Goal: Task Accomplishment & Management: Use online tool/utility

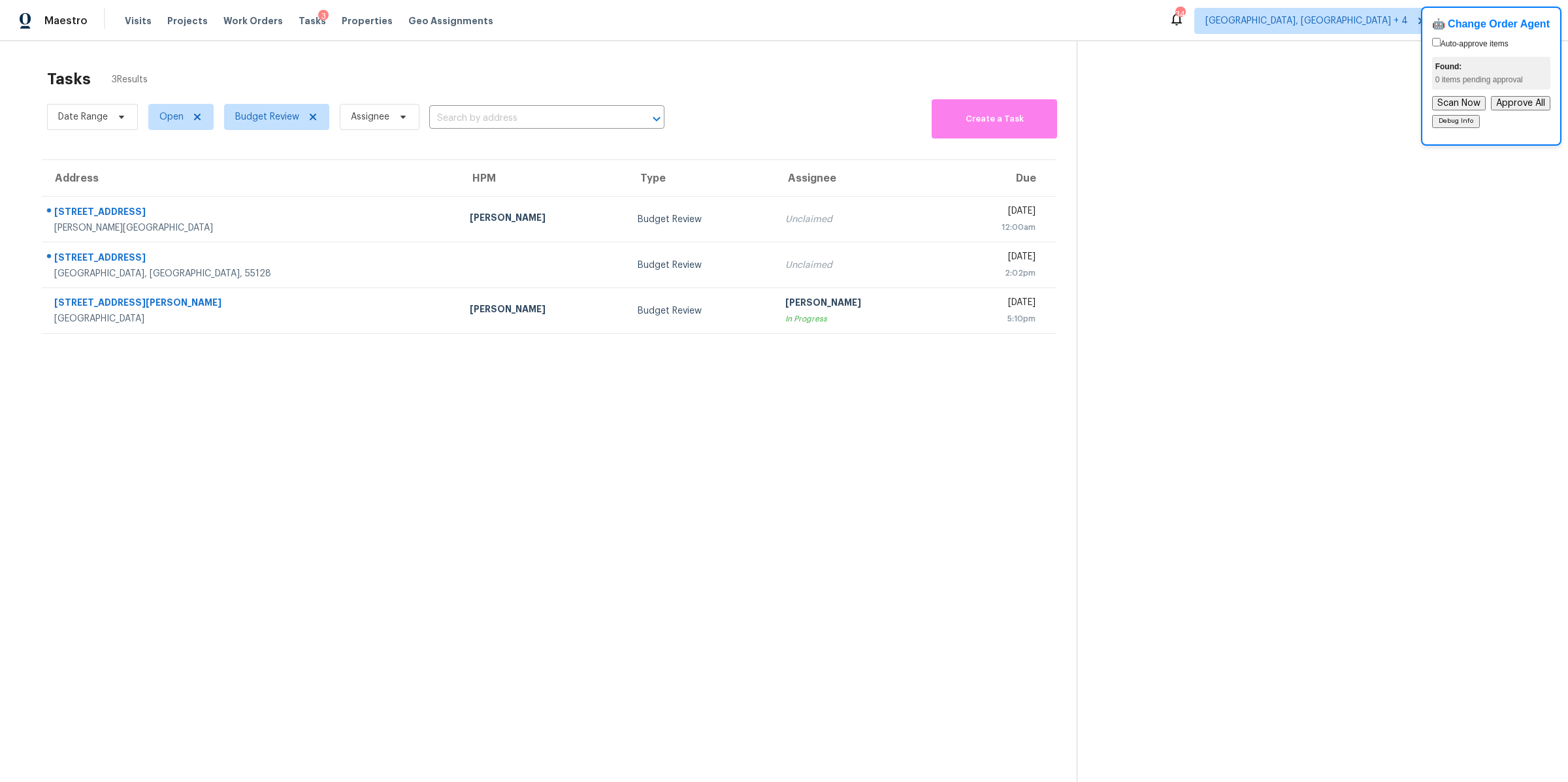
scroll to position [41, 0]
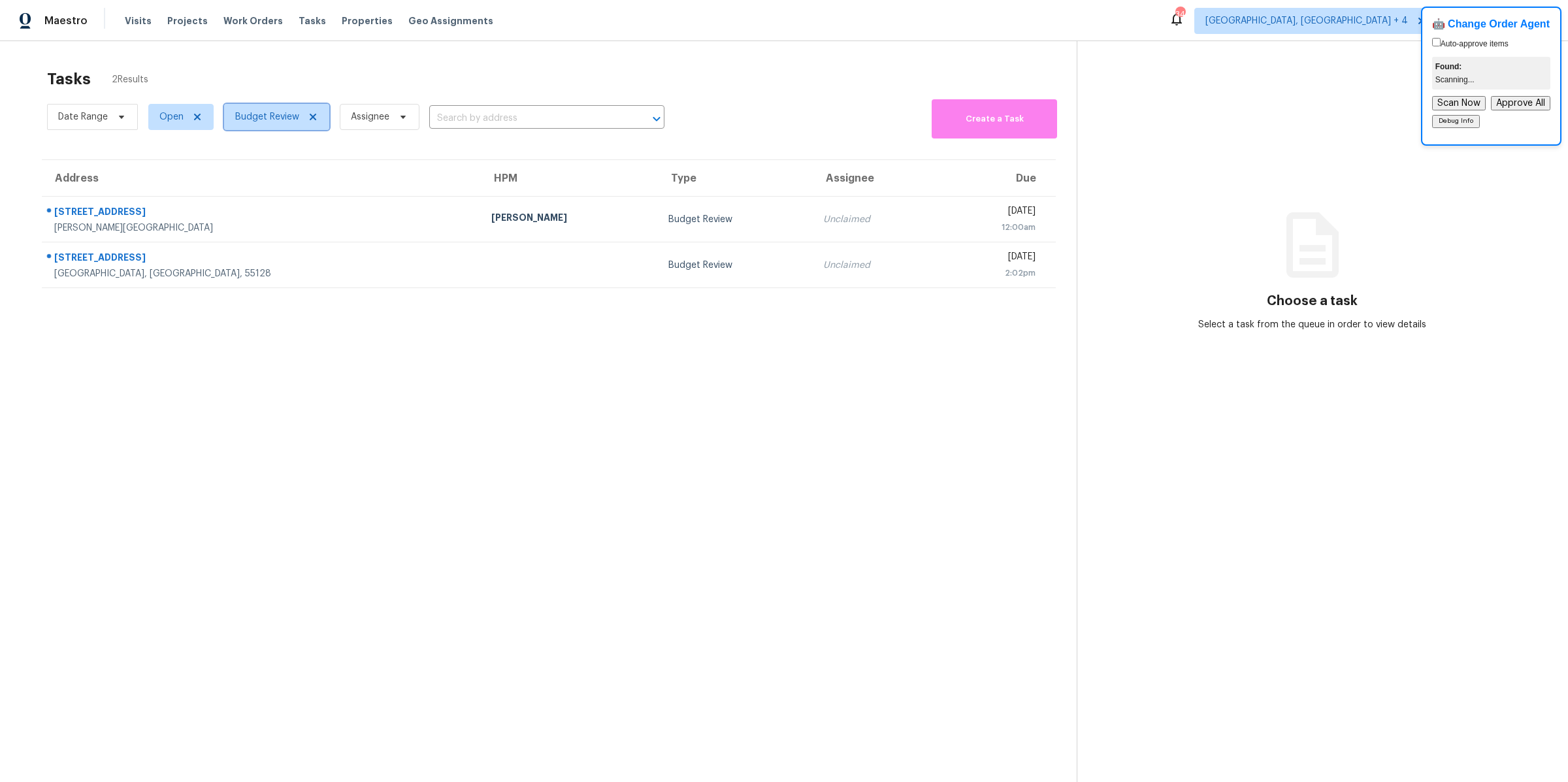
click at [277, 122] on span "Budget Review" at bounding box center [276, 116] width 105 height 26
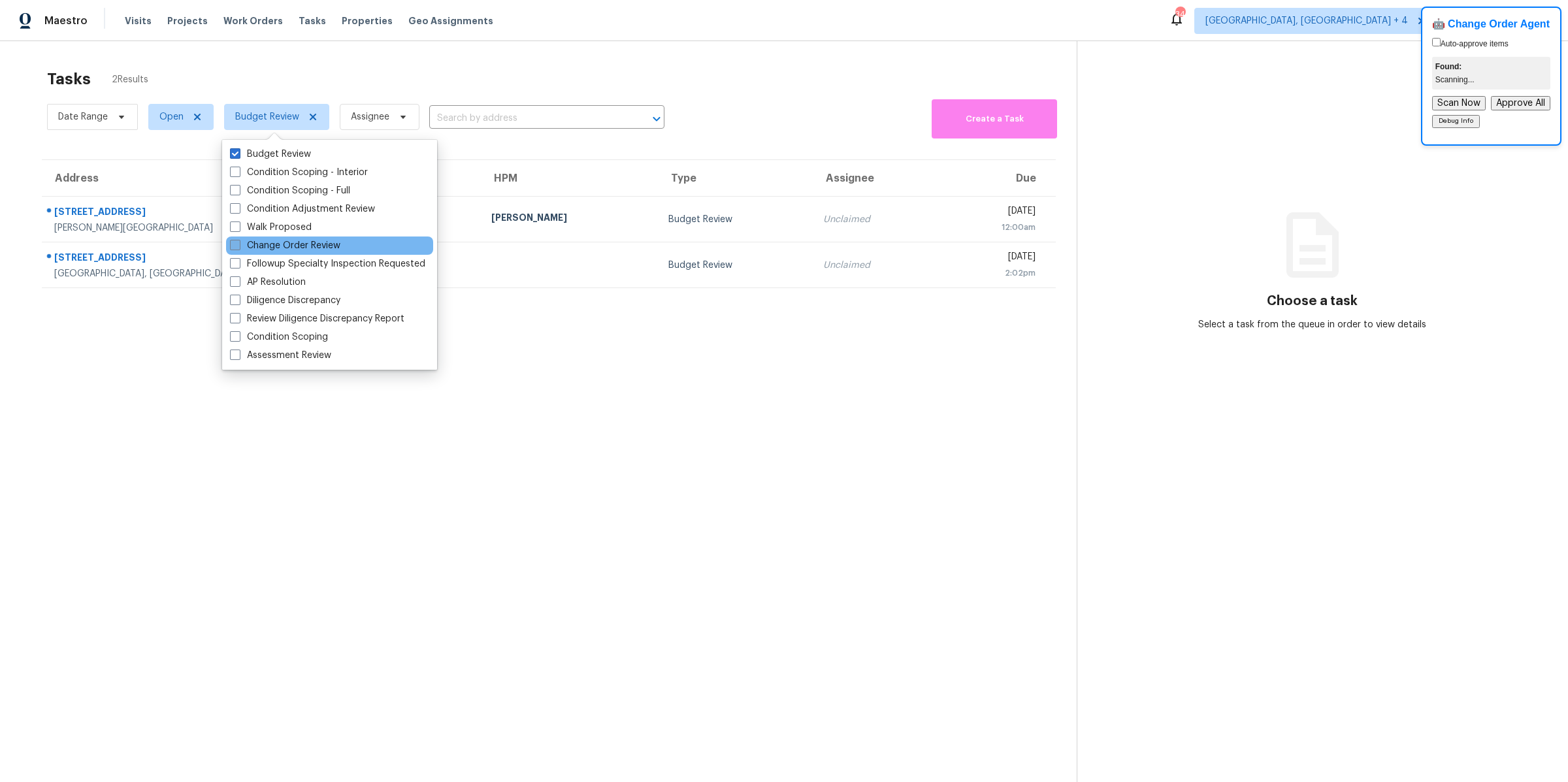
click at [234, 245] on span at bounding box center [235, 245] width 11 height 11
click at [234, 245] on input "Change Order Review" at bounding box center [234, 243] width 9 height 9
checkbox input "true"
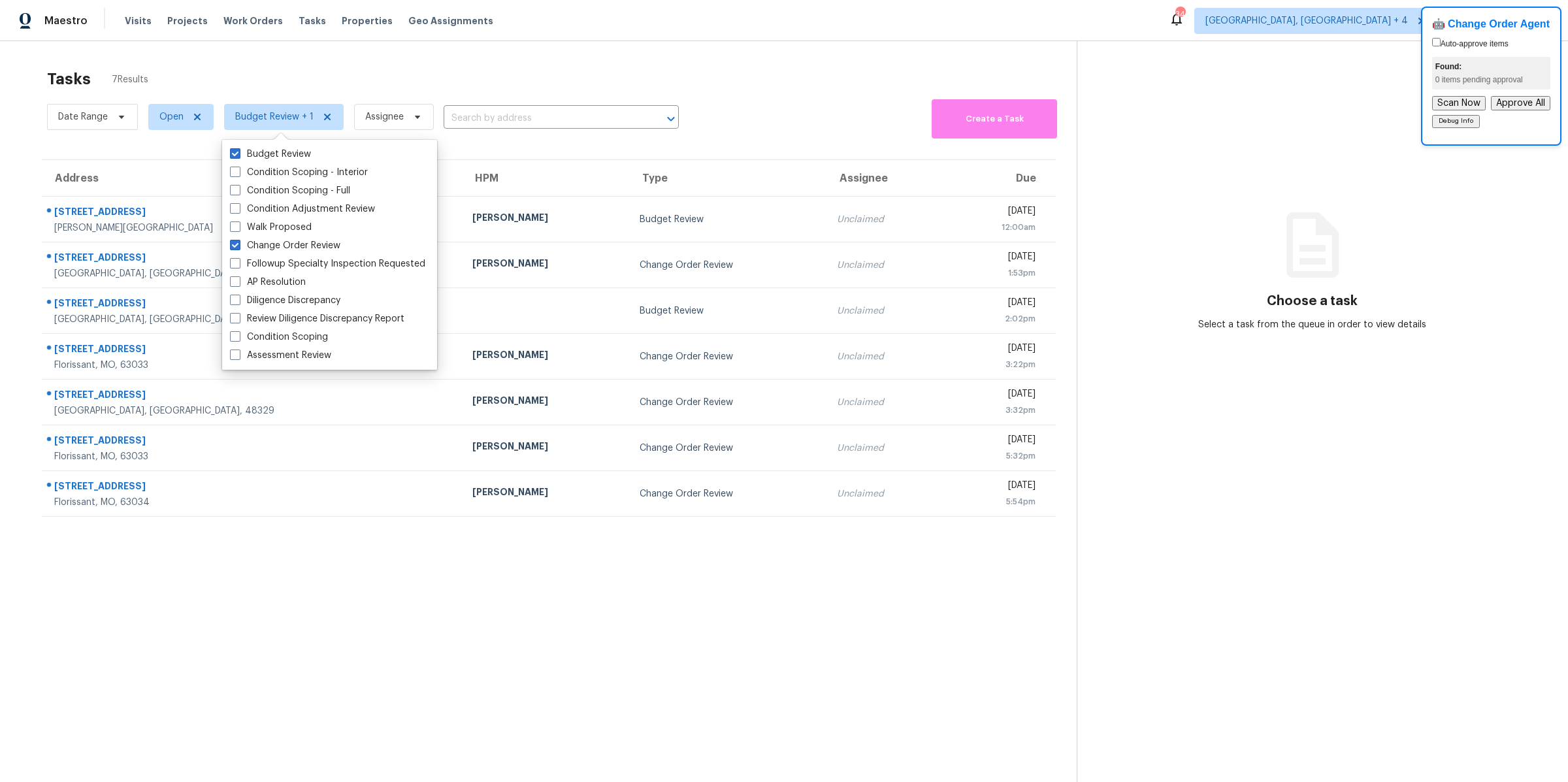
click at [229, 615] on section "Tasks 7 Results Date Range Open Budget Review + 1 Assignee ​ Create a Task Addr…" at bounding box center [549, 442] width 1056 height 761
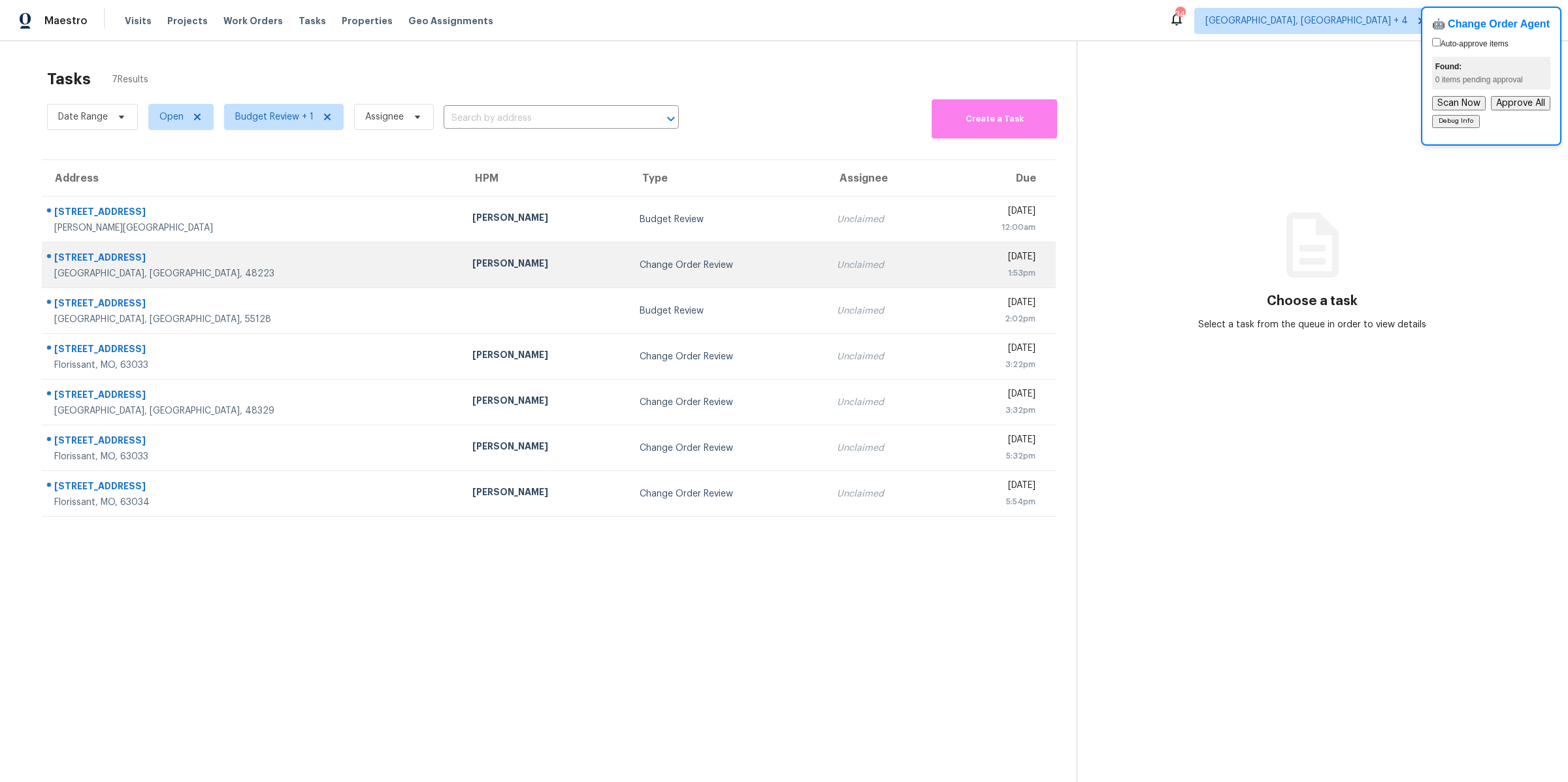
click at [472, 260] on div "[PERSON_NAME]" at bounding box center [545, 265] width 147 height 16
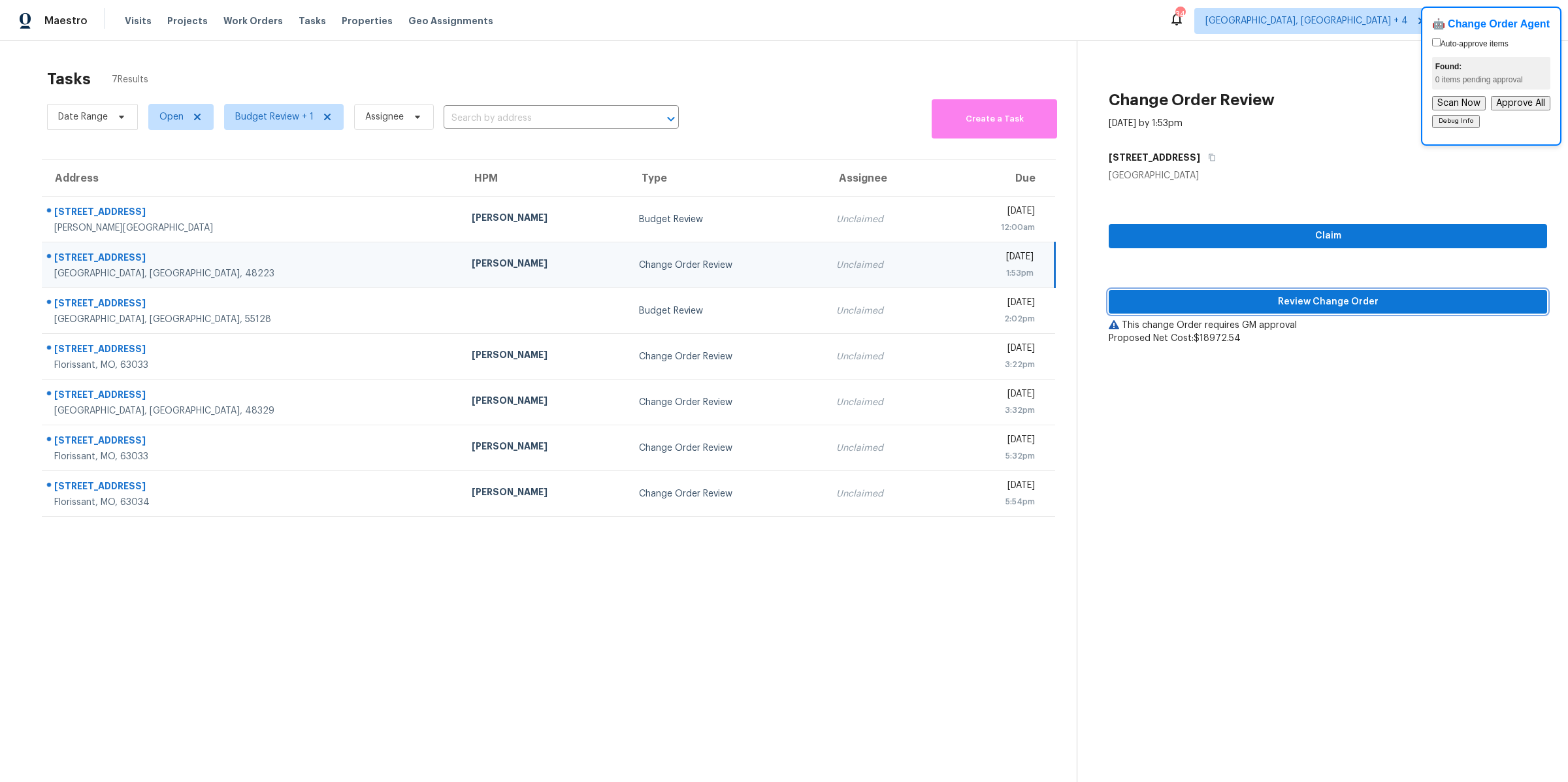
click at [1211, 303] on span "Review Change Order" at bounding box center [1328, 302] width 417 height 16
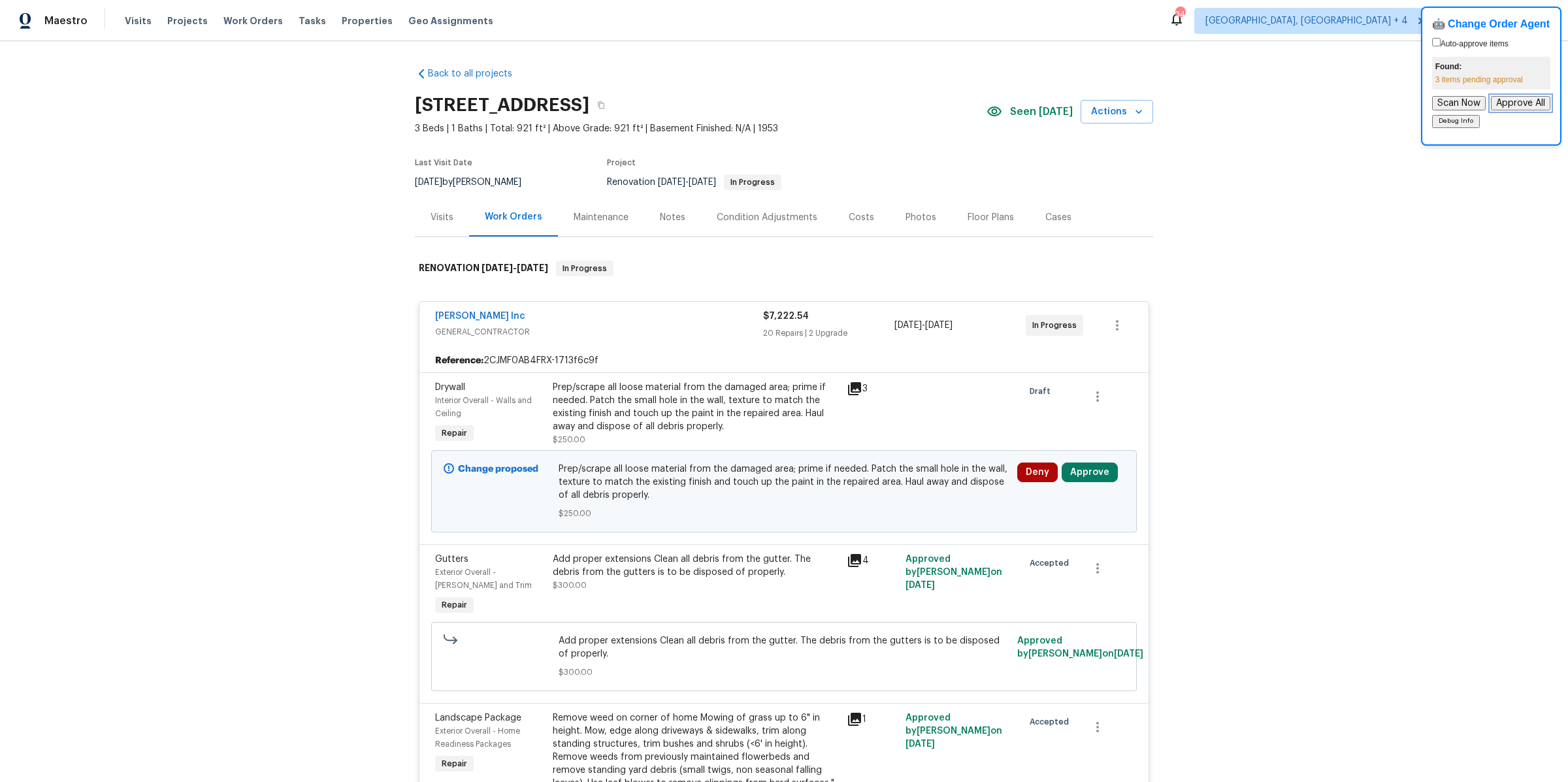
click at [1516, 103] on button "Approve All" at bounding box center [1520, 103] width 59 height 14
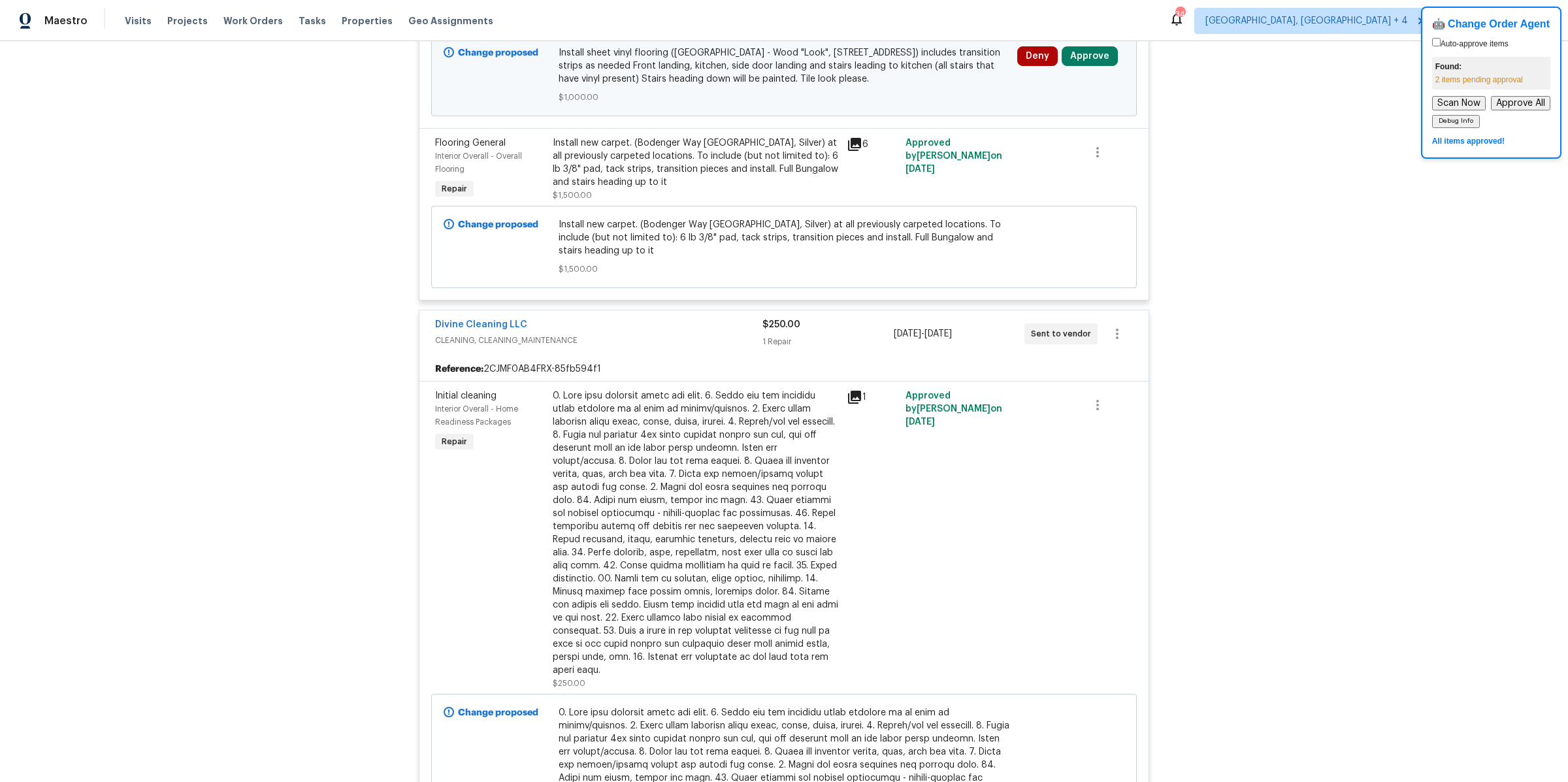
scroll to position [3724, 0]
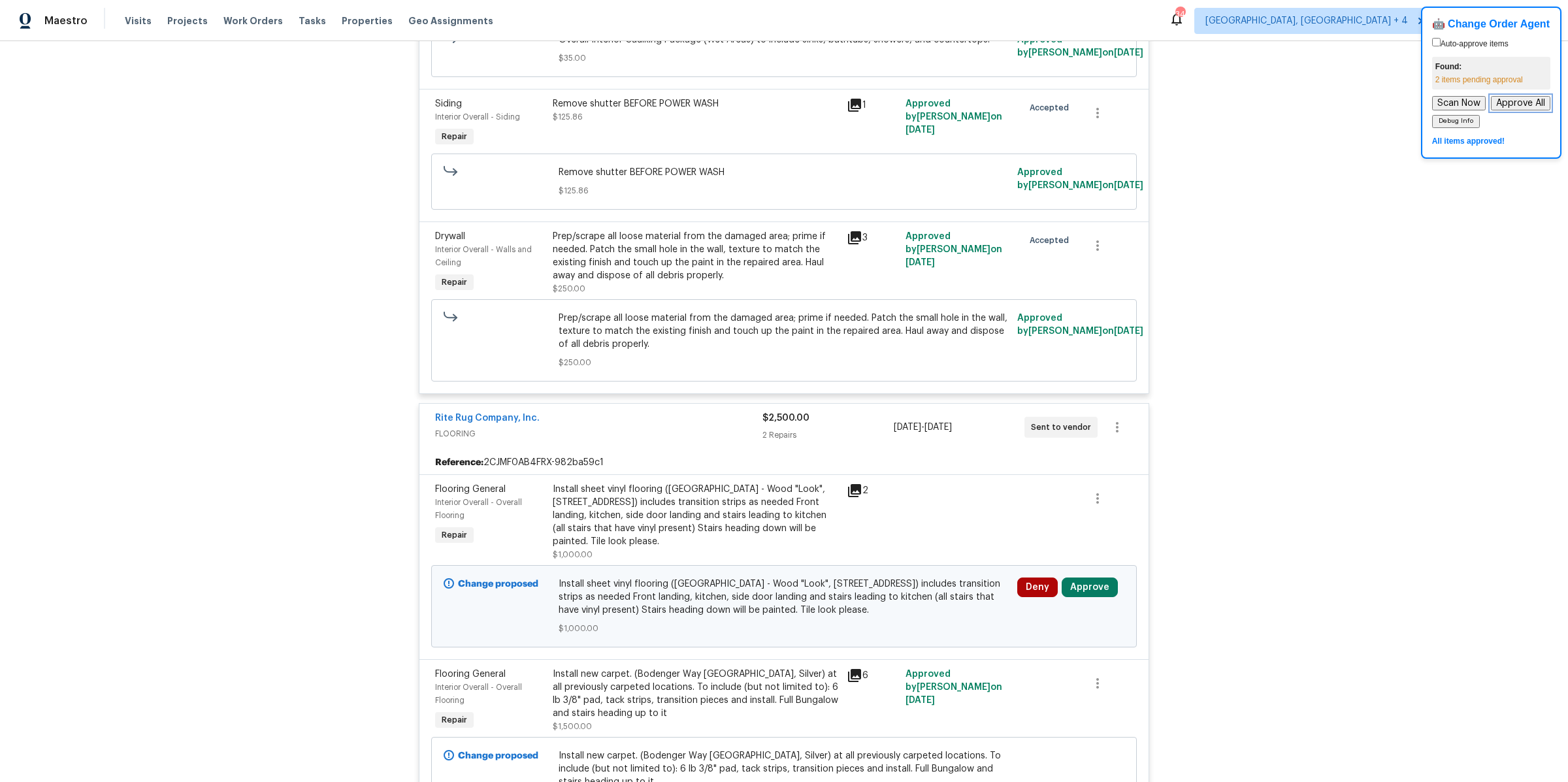
click at [1515, 106] on button "Approve All" at bounding box center [1520, 103] width 59 height 14
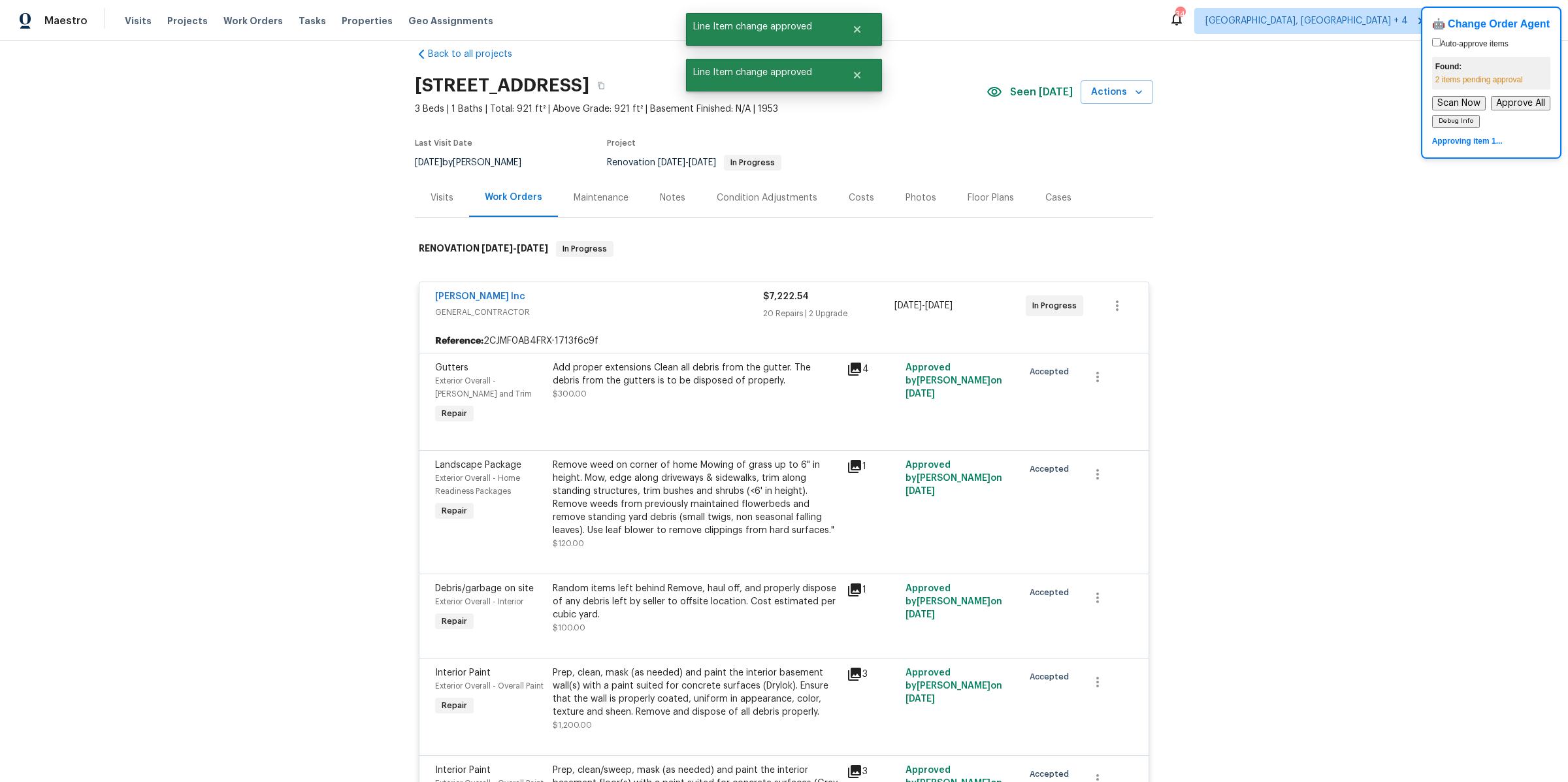
scroll to position [0, 0]
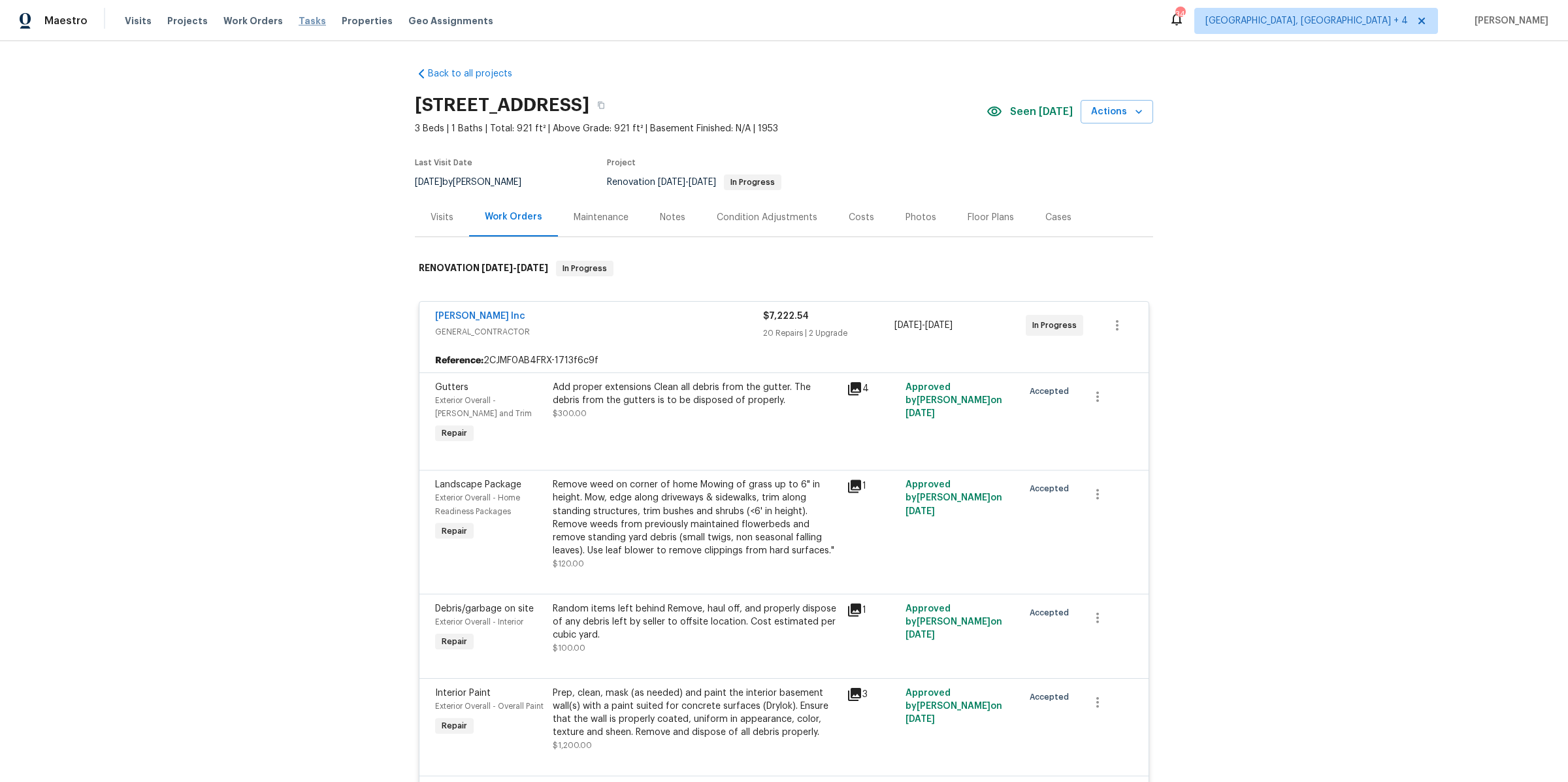
click at [302, 16] on span "Tasks" at bounding box center [312, 20] width 28 height 9
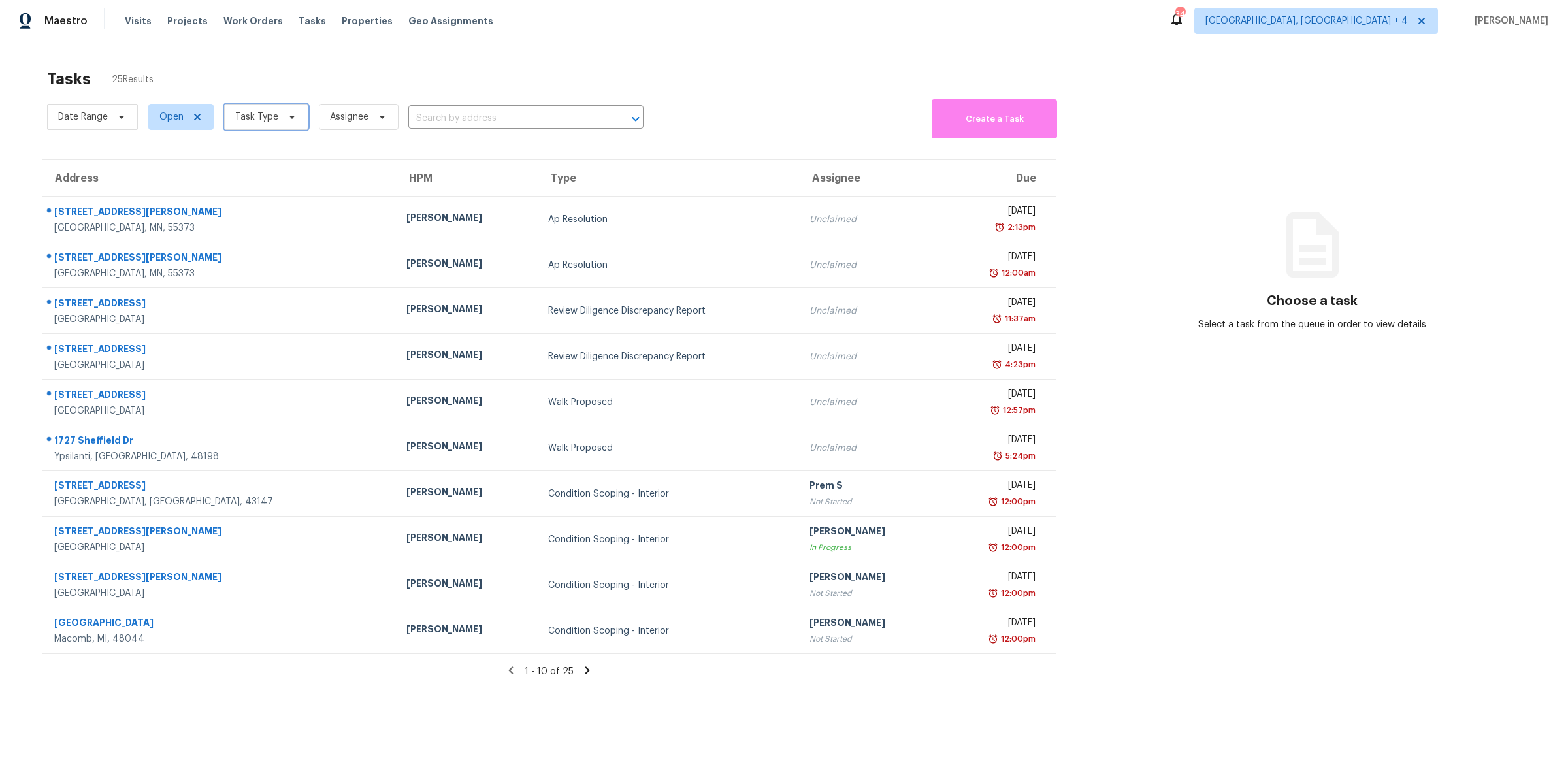
click at [238, 106] on span "Task Type" at bounding box center [265, 116] width 84 height 26
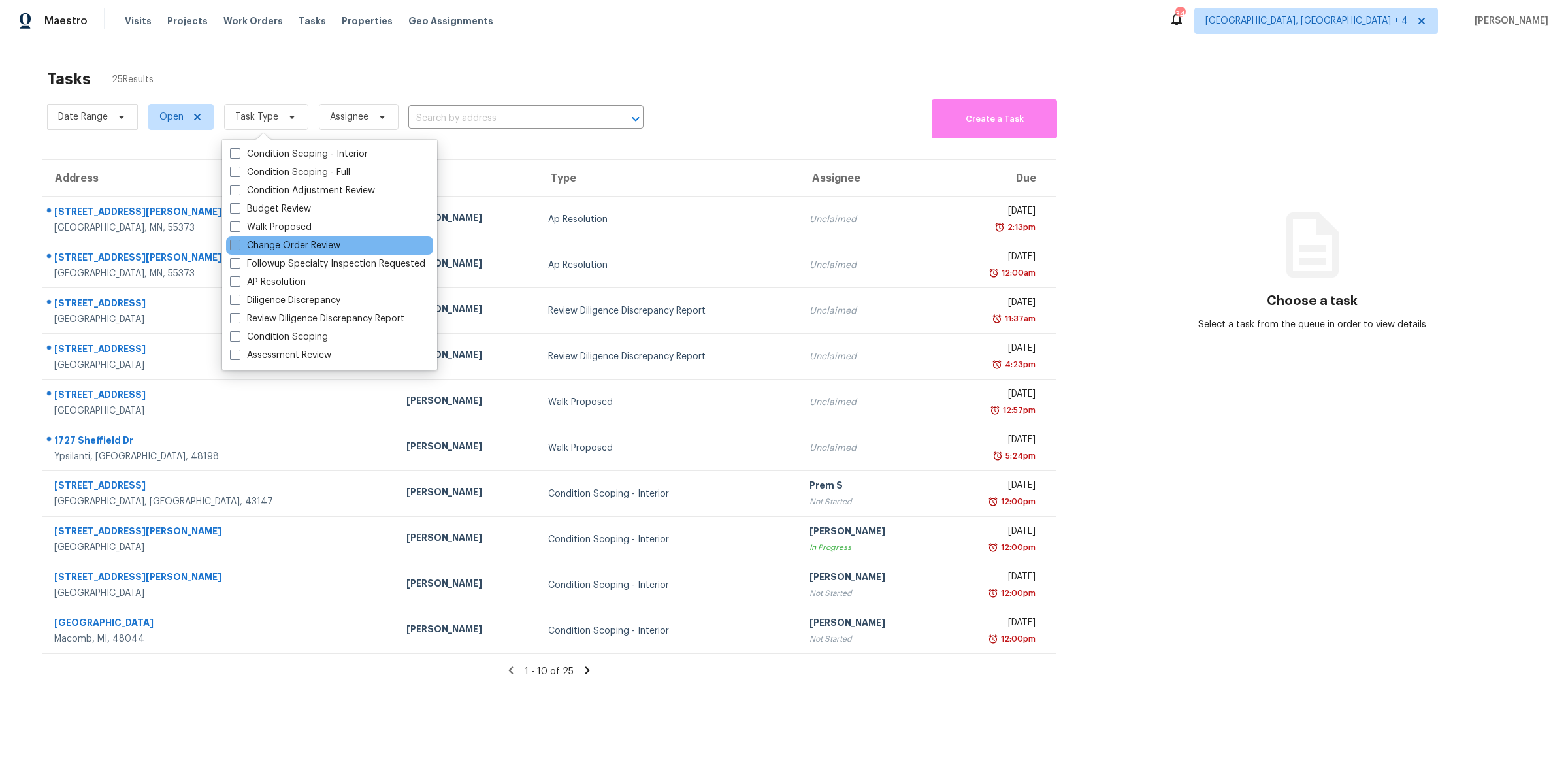
click at [232, 246] on span at bounding box center [235, 245] width 11 height 11
click at [232, 246] on input "Change Order Review" at bounding box center [234, 243] width 9 height 9
checkbox input "true"
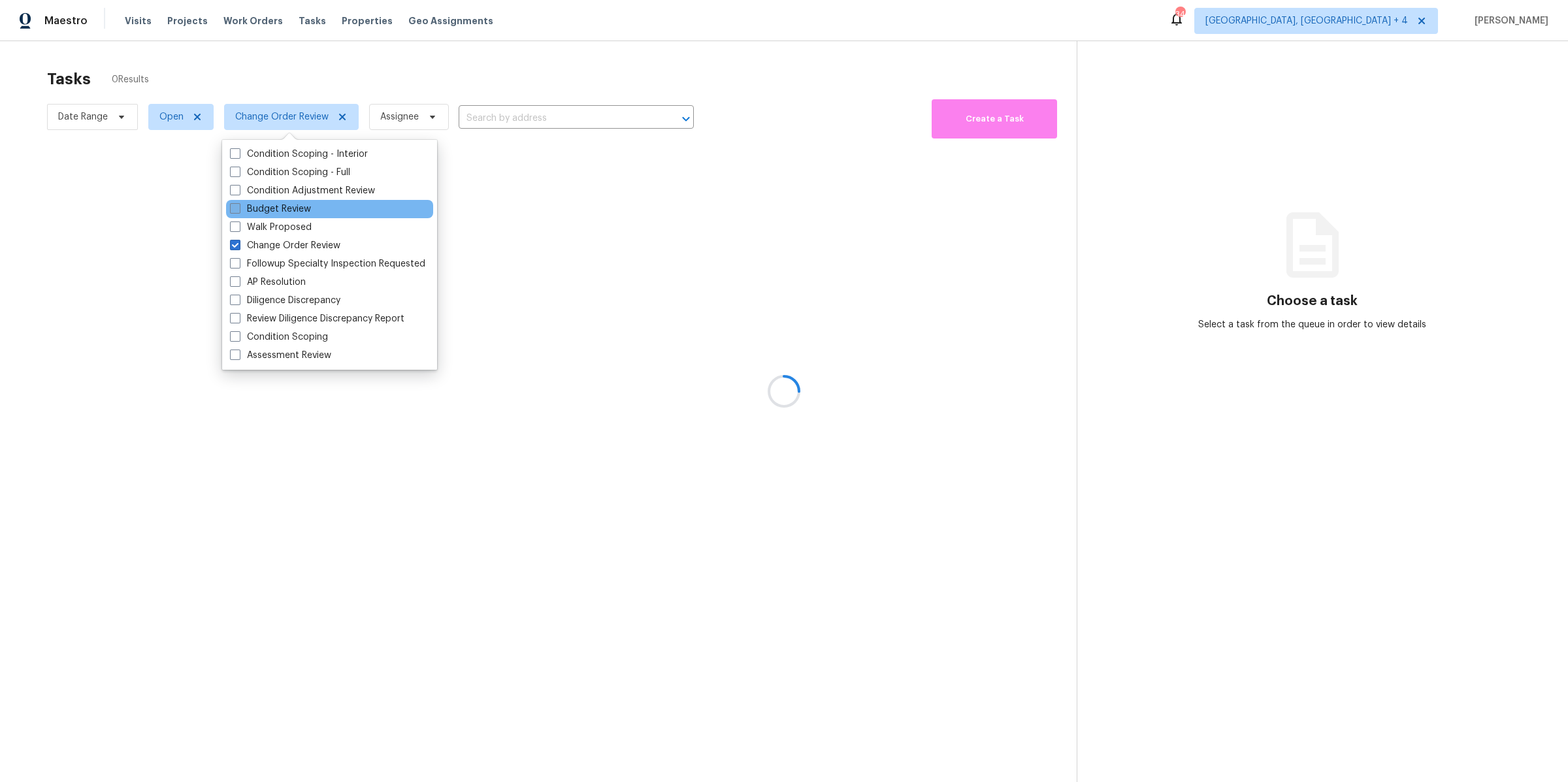
click at [233, 212] on span at bounding box center [235, 209] width 11 height 11
click at [233, 211] on input "Budget Review" at bounding box center [234, 207] width 9 height 9
checkbox input "true"
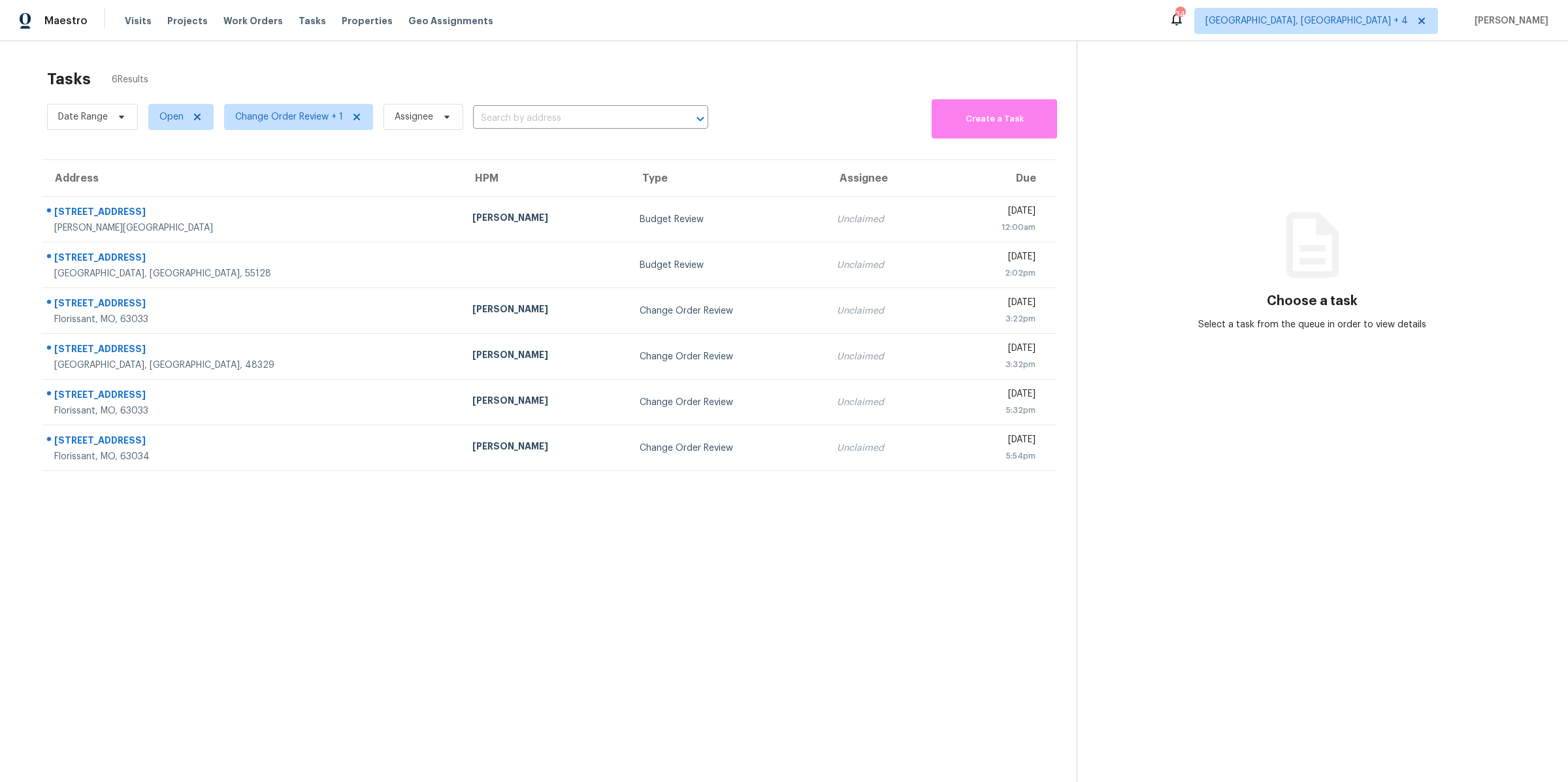
click at [352, 530] on section "Tasks 6 Results Date Range Open Change Order Review + 1 Assignee ​ Create a Tas…" at bounding box center [549, 442] width 1056 height 761
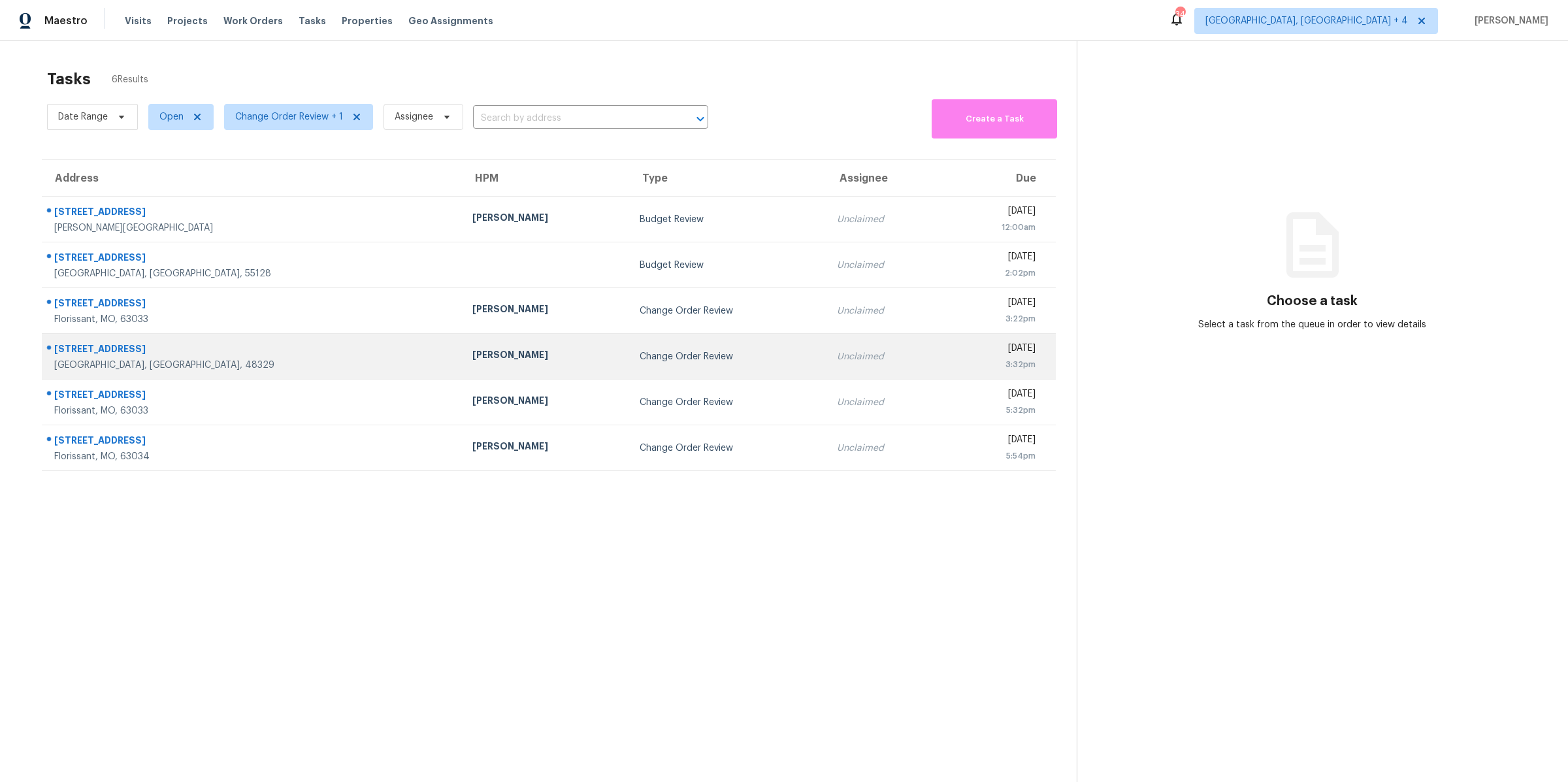
click at [472, 352] on div "[PERSON_NAME]" at bounding box center [545, 356] width 147 height 16
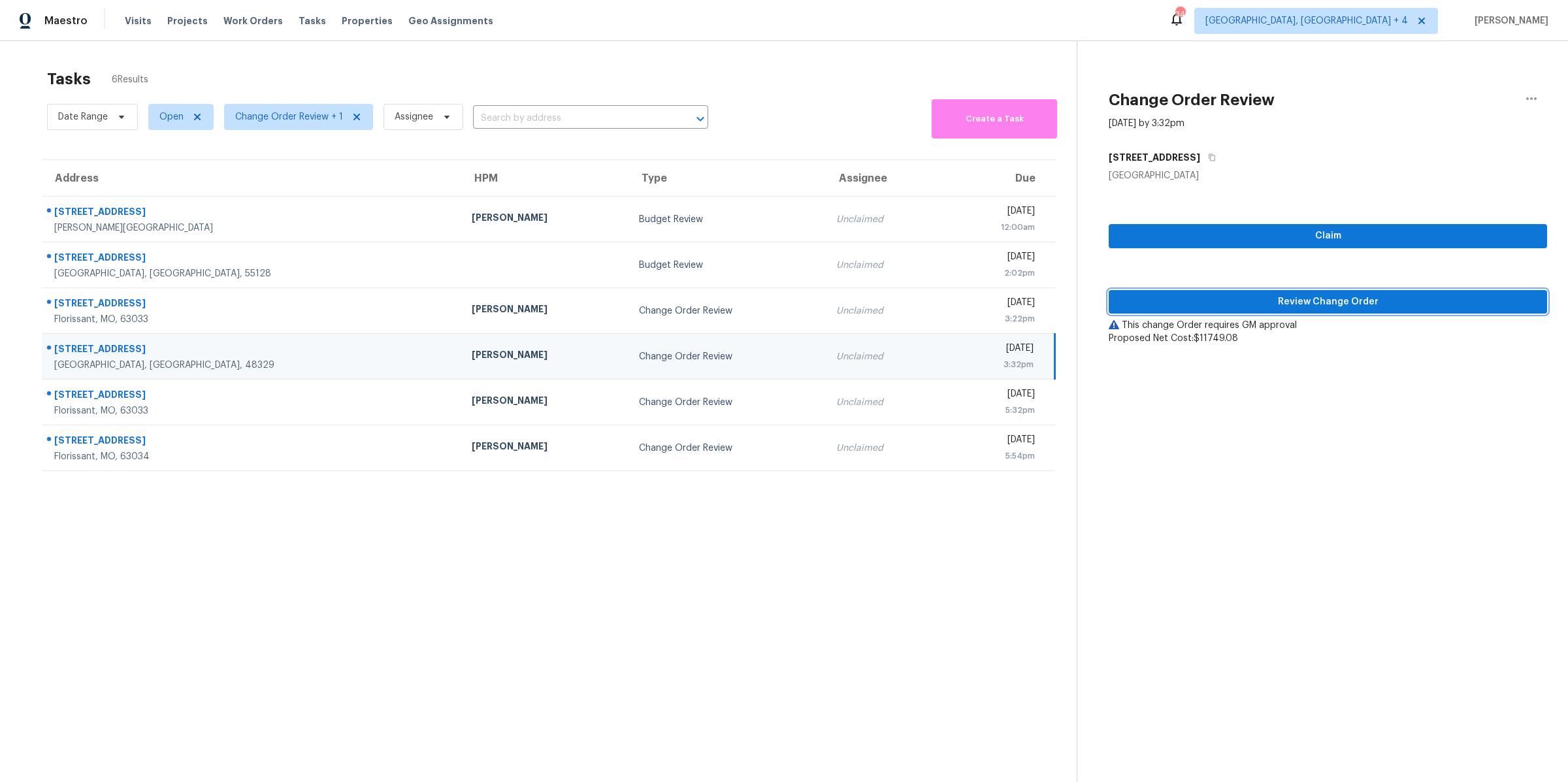
click at [1174, 305] on span "Review Change Order" at bounding box center [1328, 302] width 417 height 16
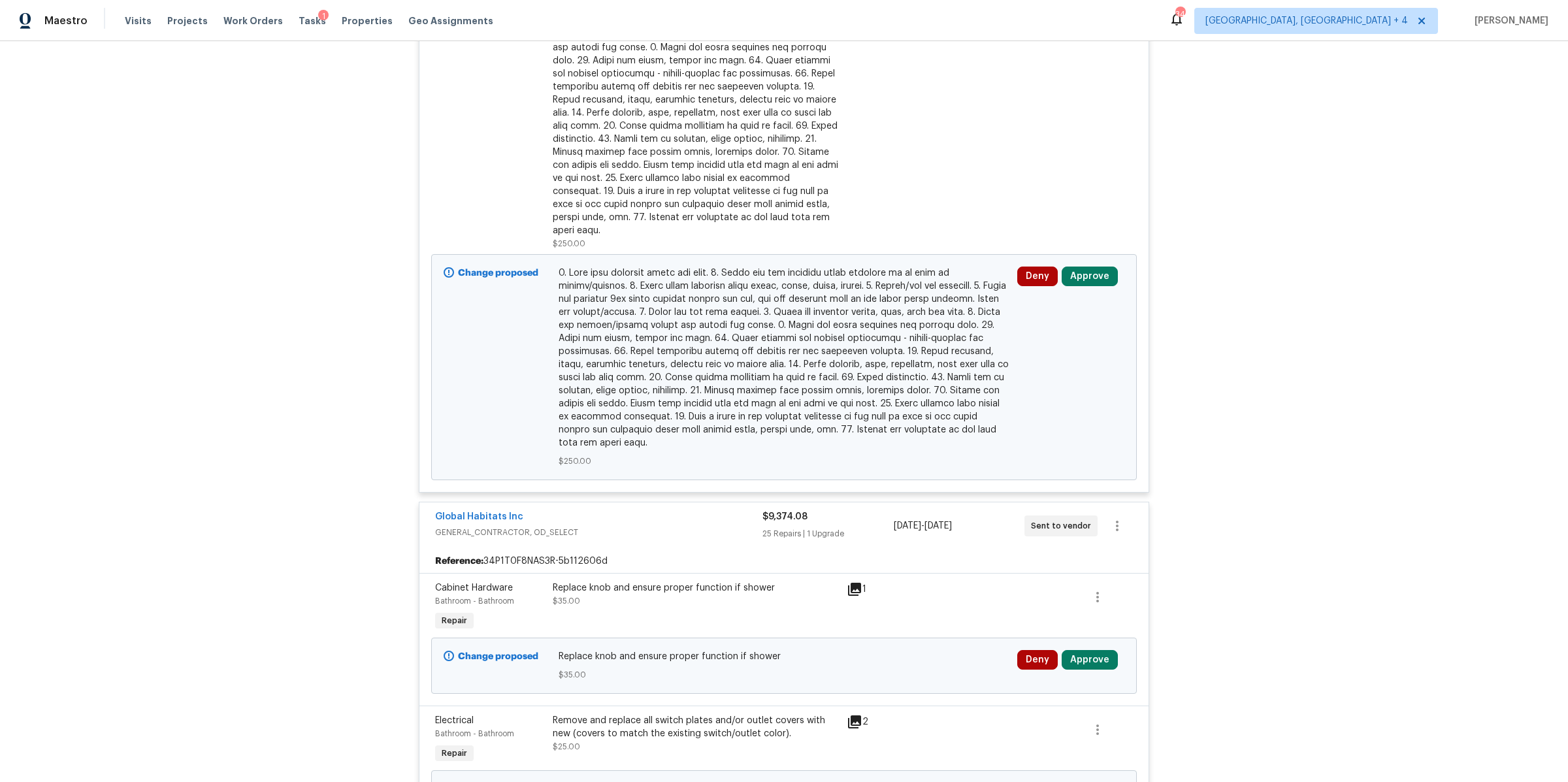
scroll to position [774, 0]
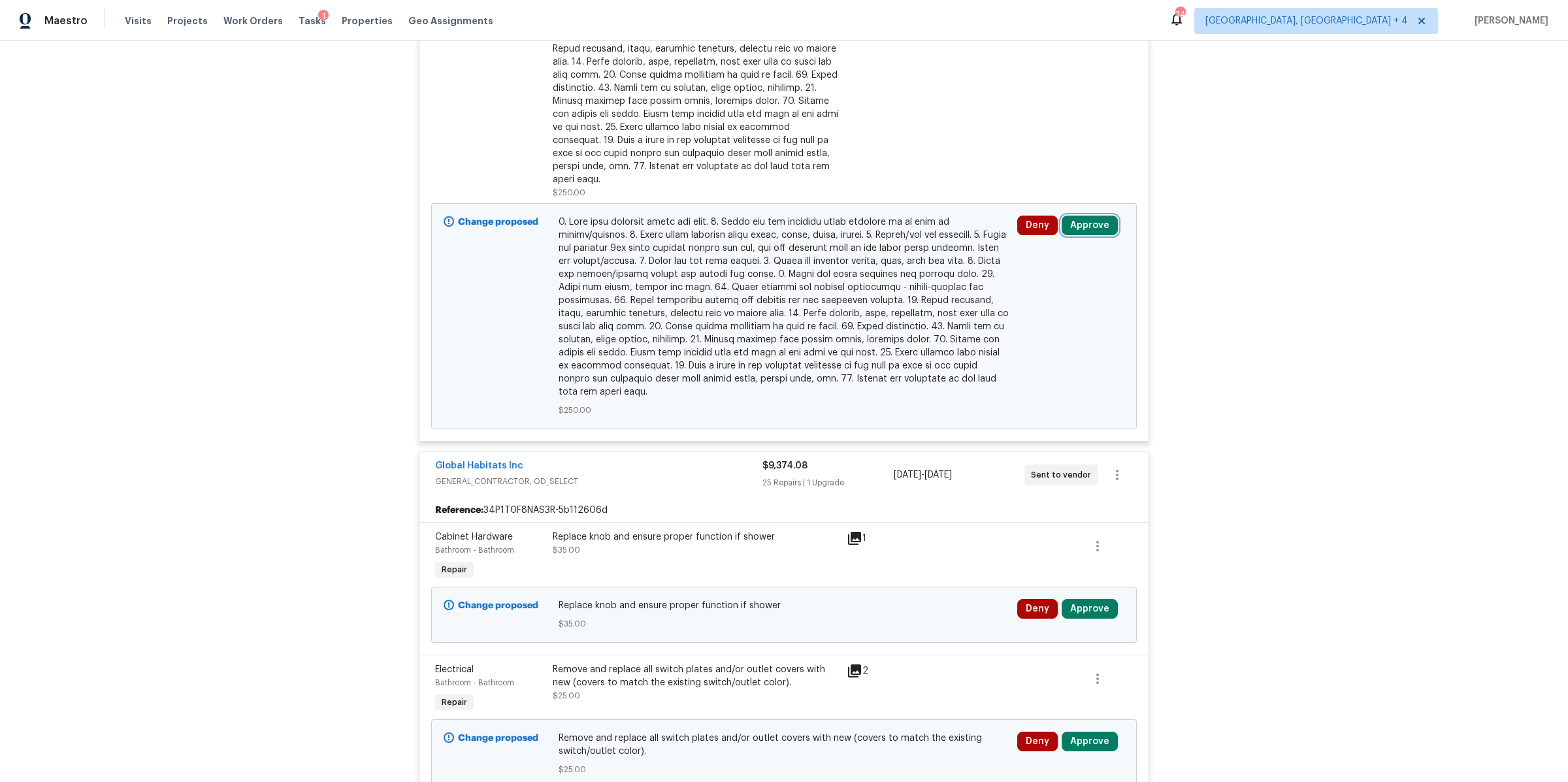
click at [1084, 216] on button "Approve" at bounding box center [1089, 225] width 56 height 20
click at [1278, 128] on div "Back to all projects 6441 Crest Dr, Waterford, MI 48329 3 Beds | 1 Baths | Tota…" at bounding box center [784, 411] width 1568 height 741
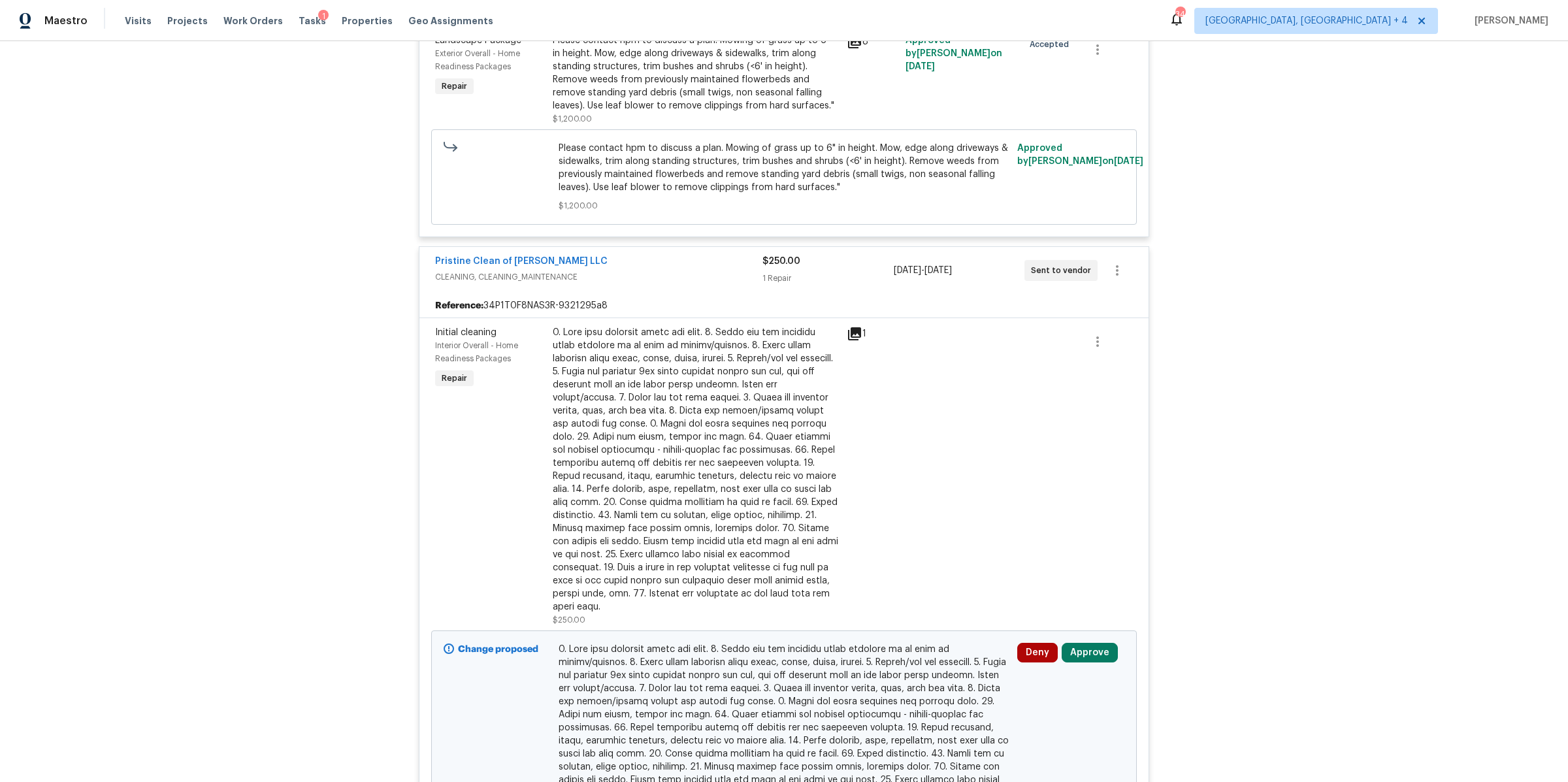
scroll to position [0, 0]
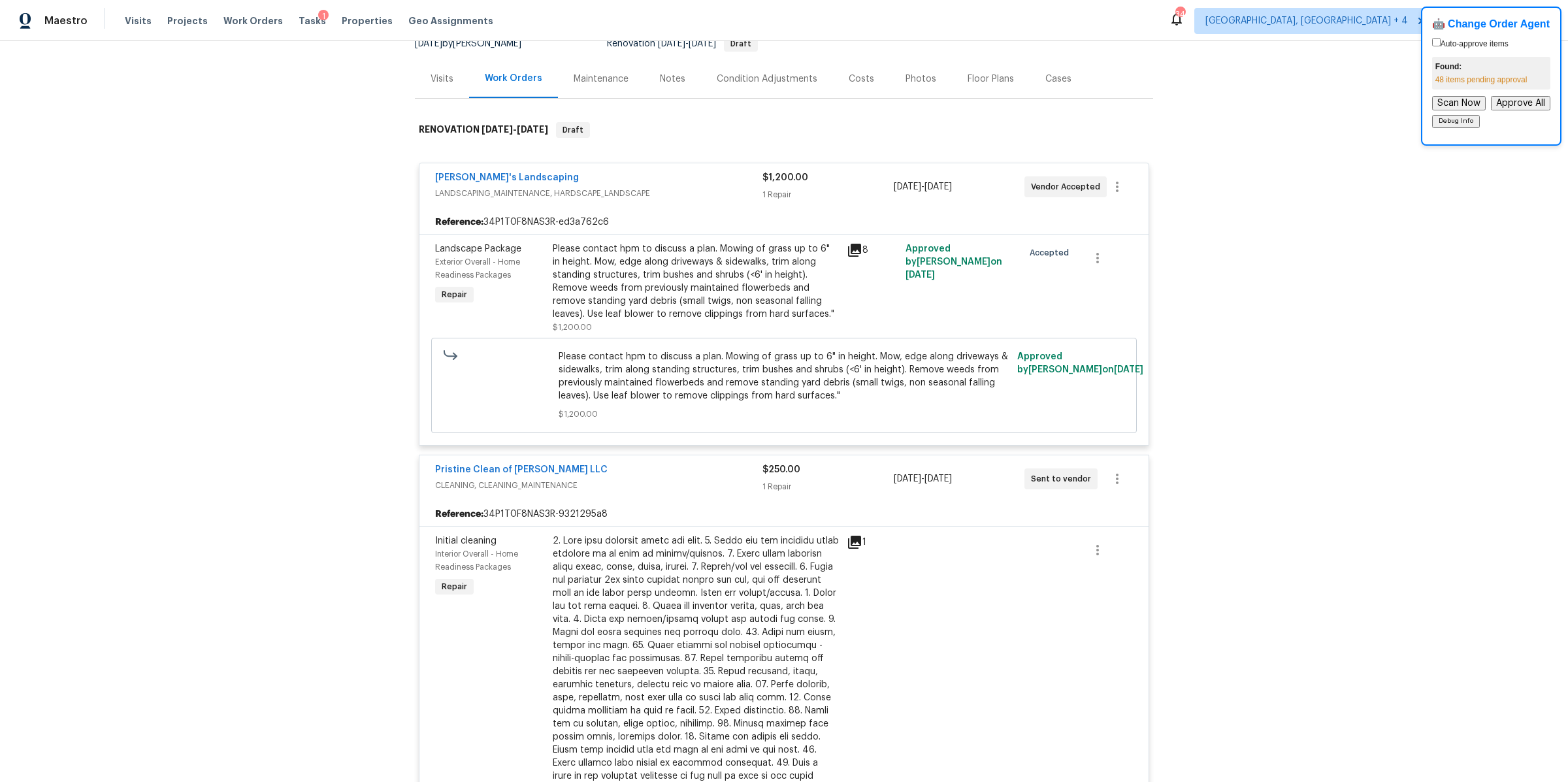
scroll to position [158, 0]
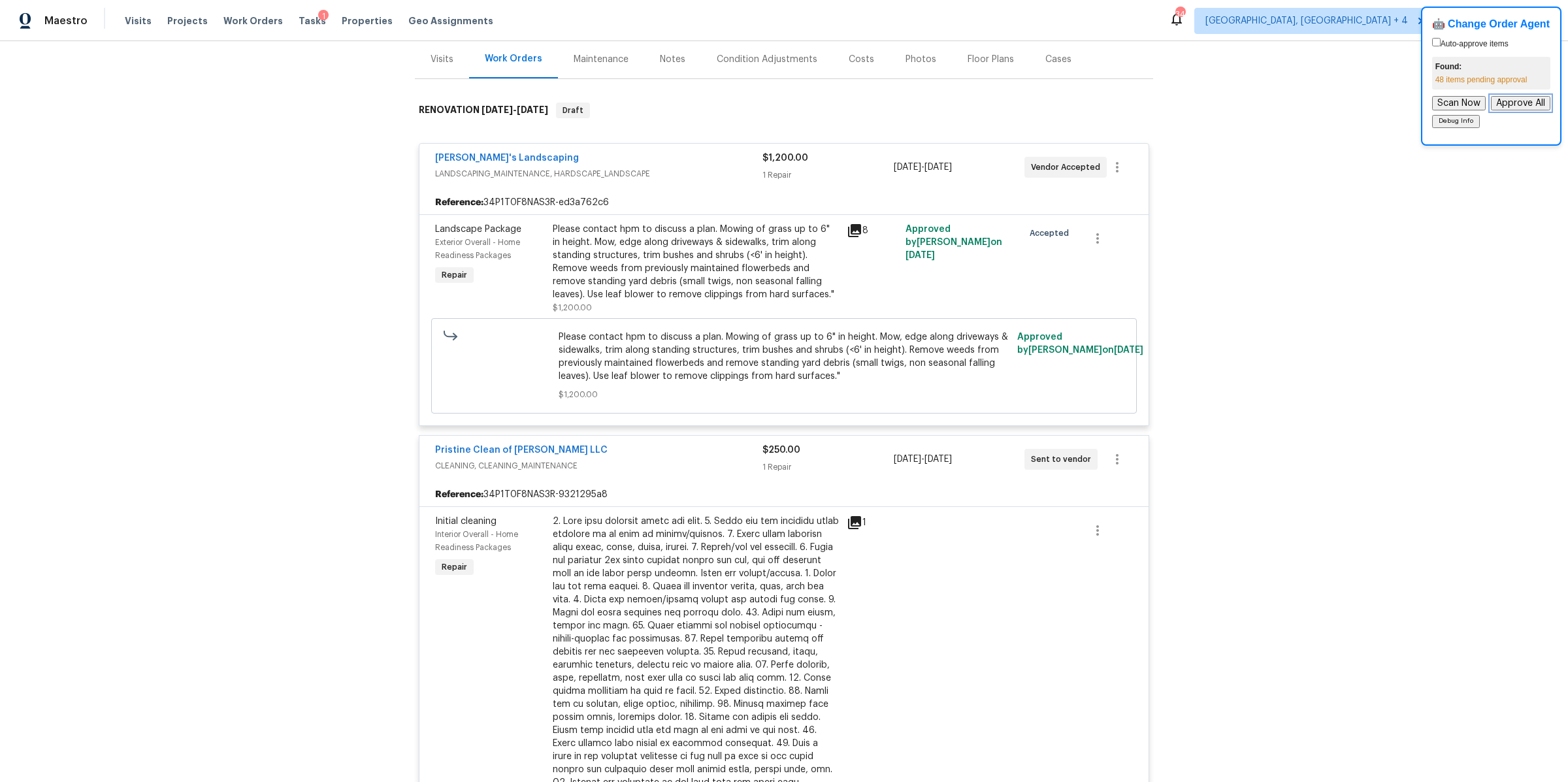
click at [1507, 97] on button "Approve All" at bounding box center [1520, 103] width 59 height 14
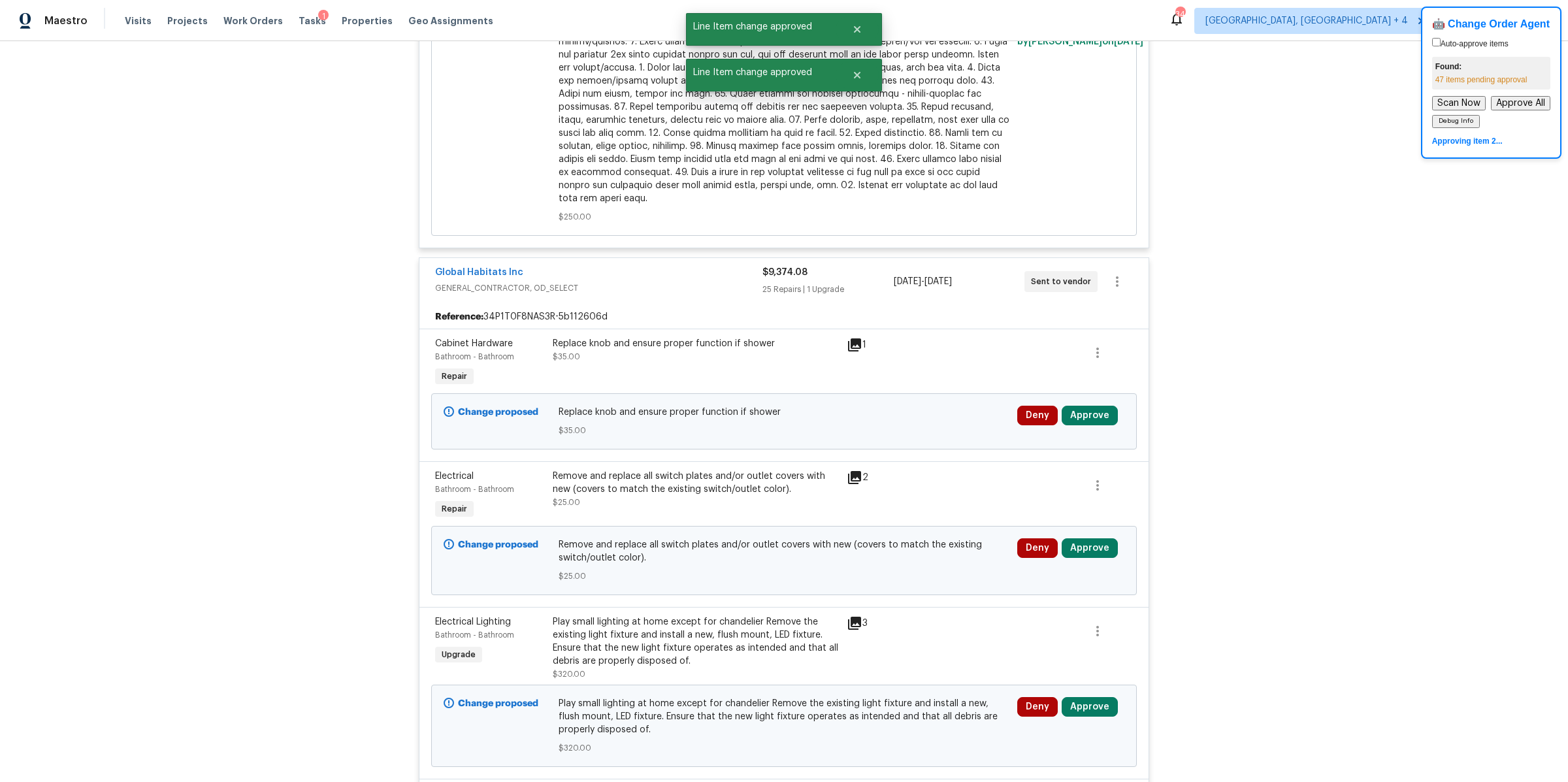
scroll to position [956, 0]
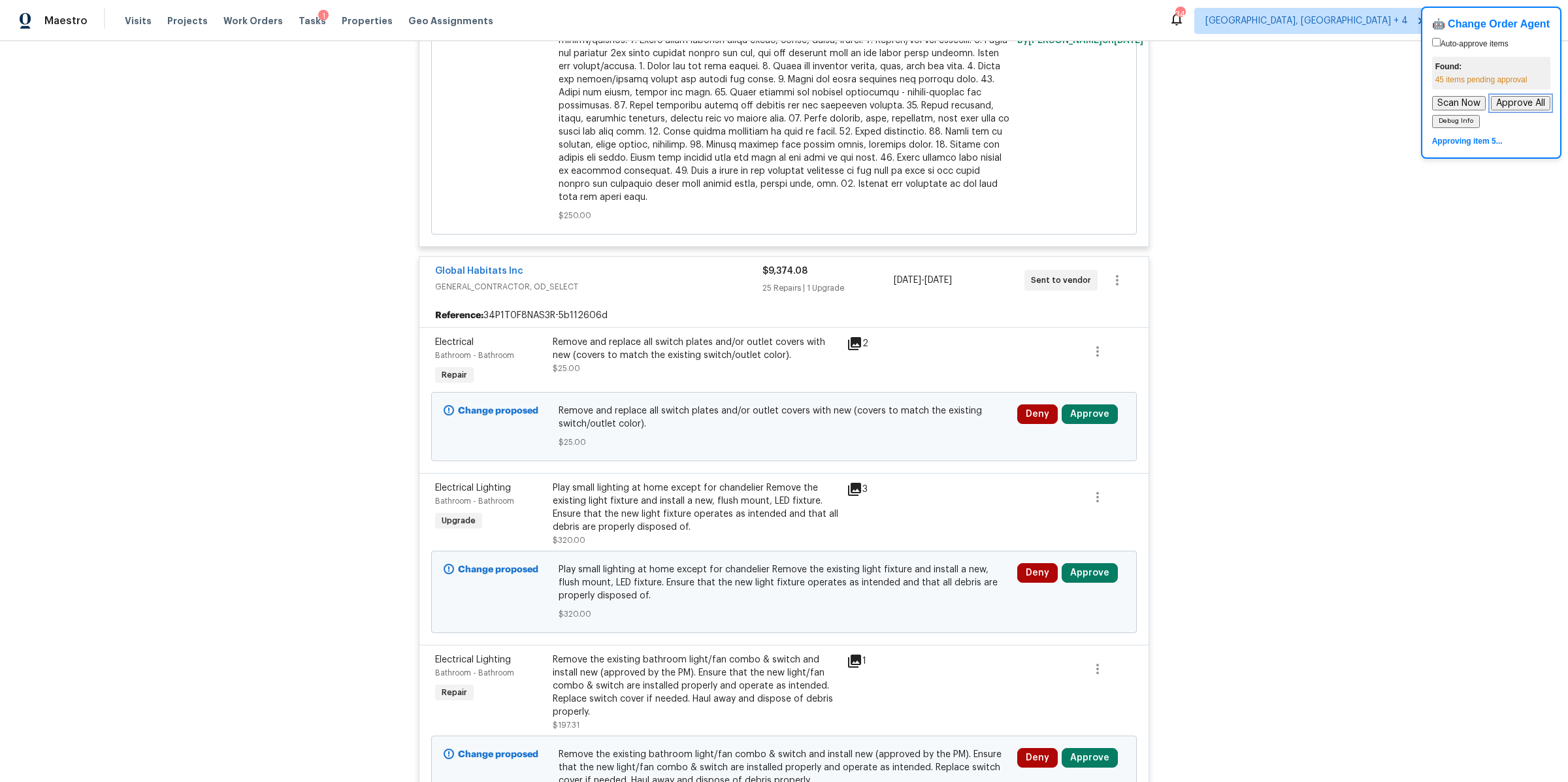
click at [1527, 105] on button "Approve All" at bounding box center [1520, 103] width 59 height 14
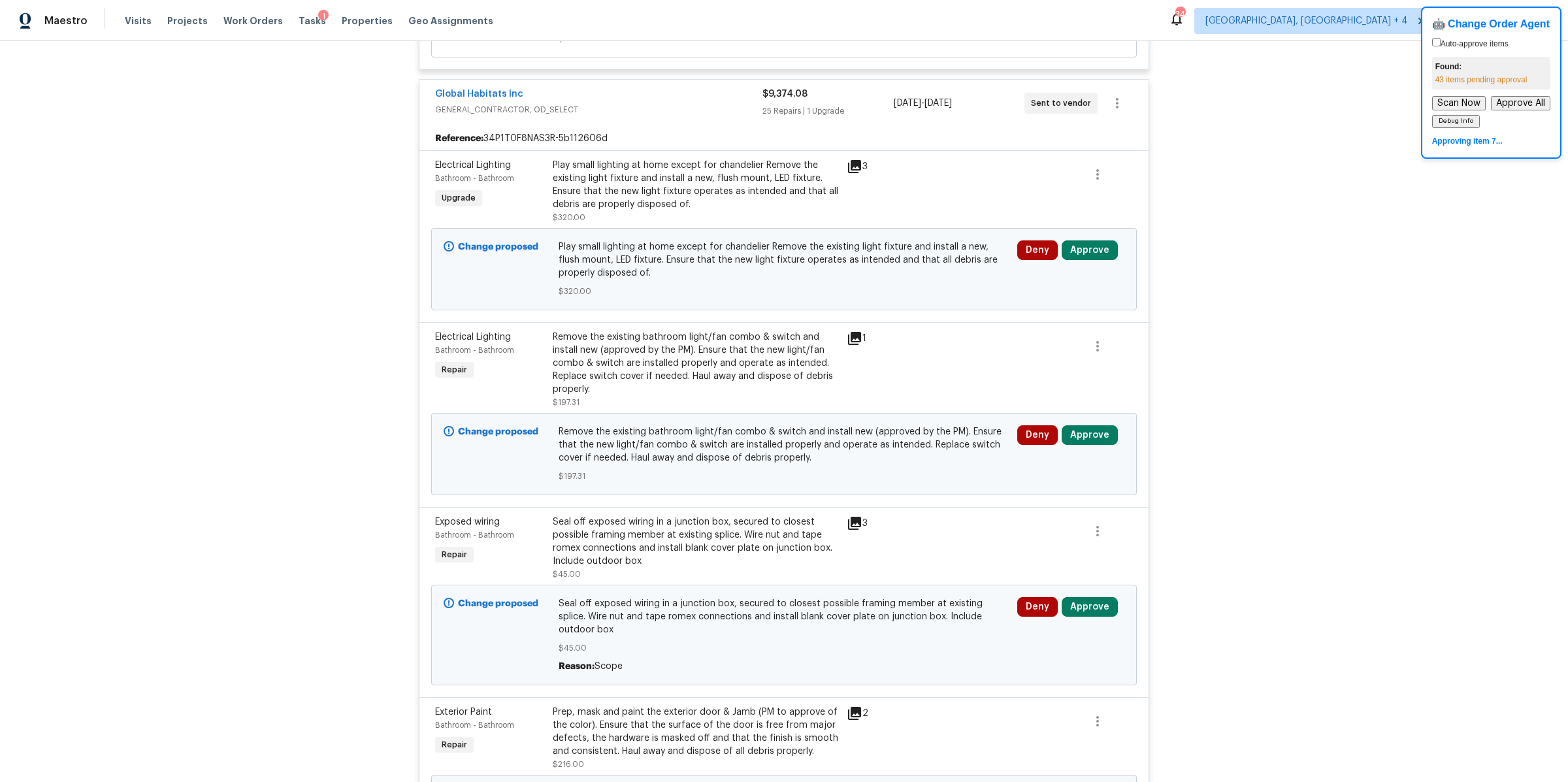
scroll to position [0, 0]
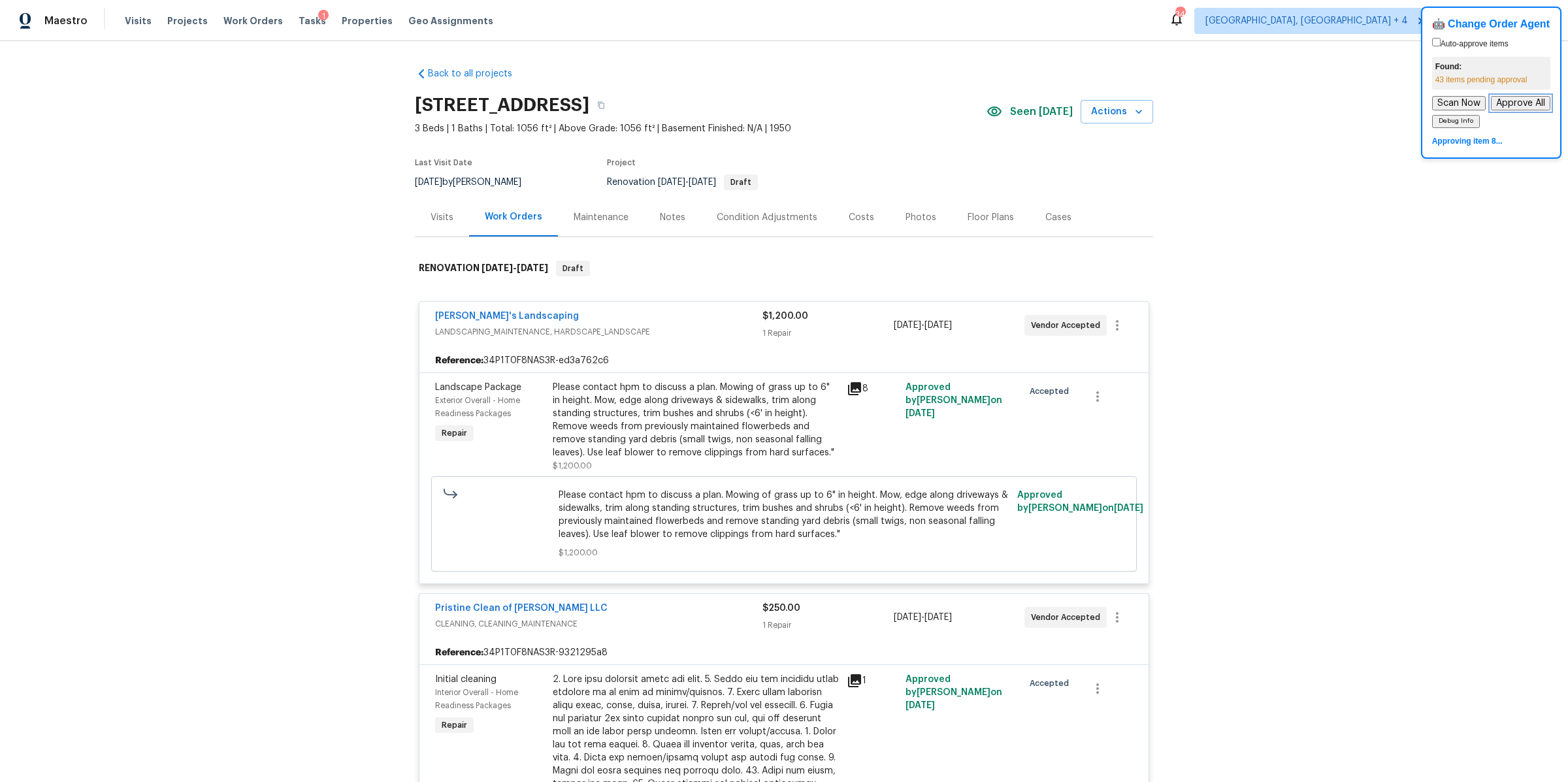
click at [1510, 98] on button "Approve All" at bounding box center [1520, 103] width 59 height 14
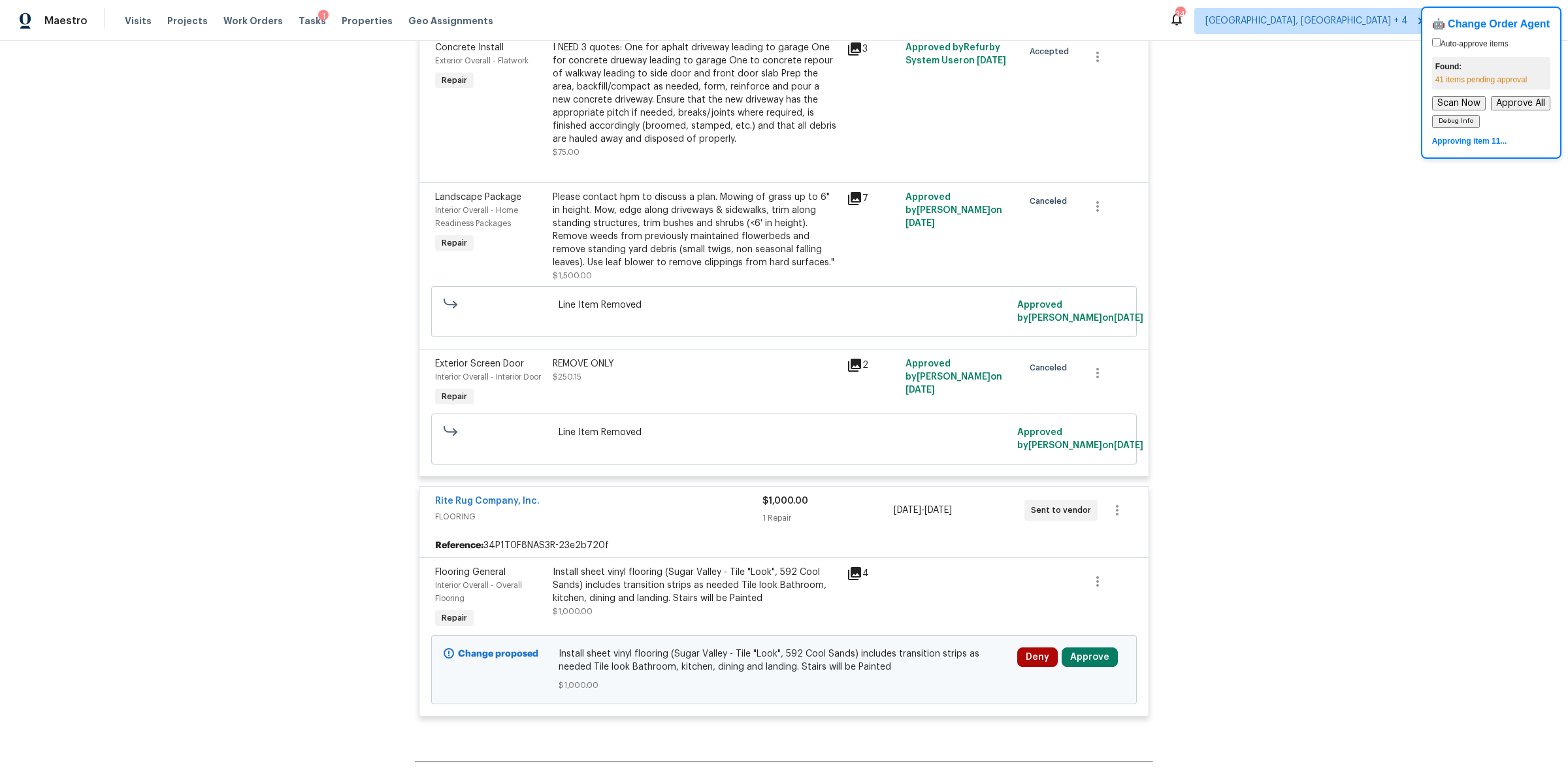
scroll to position [5206, 0]
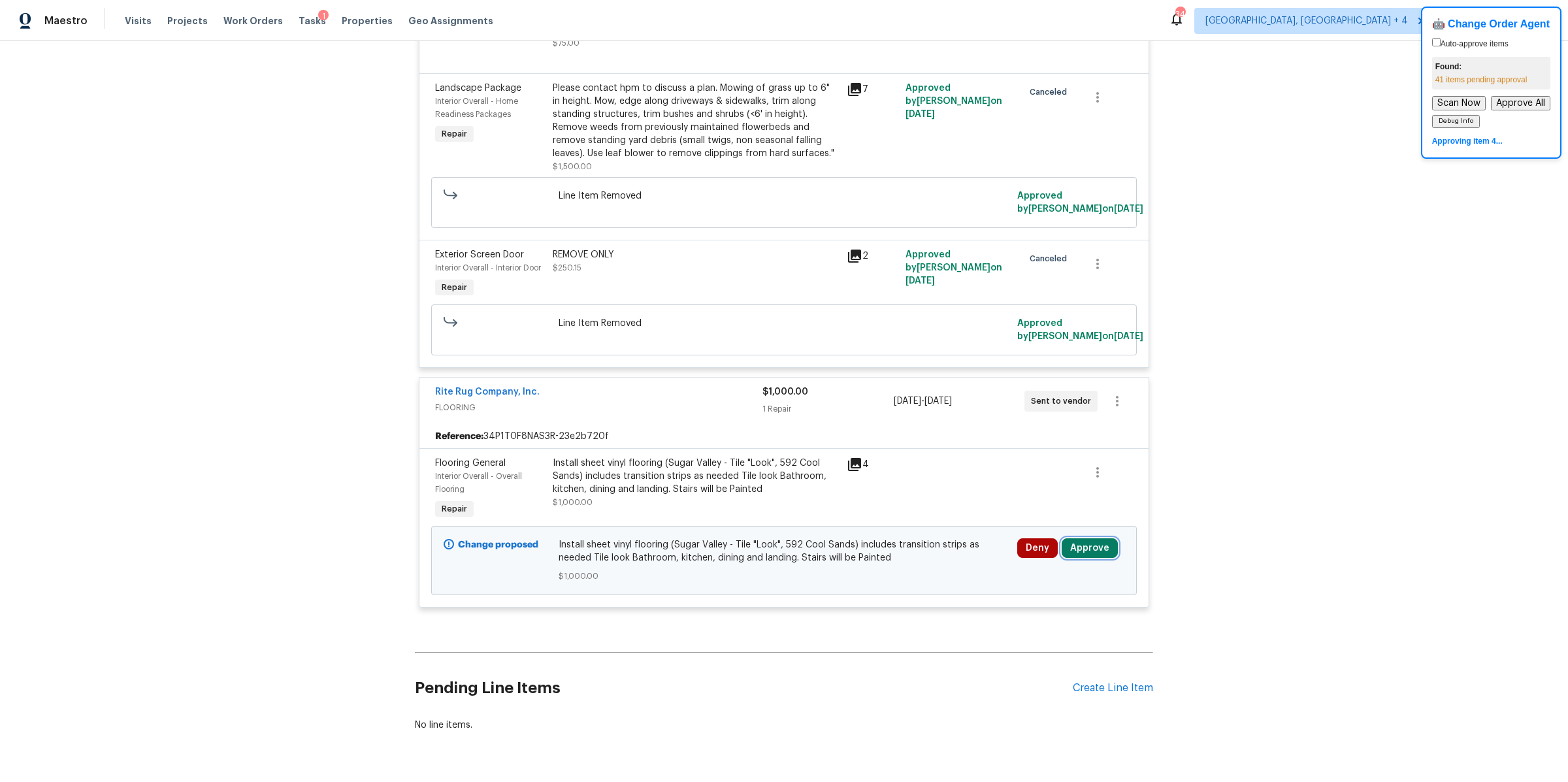
click at [1089, 538] on button "Approve" at bounding box center [1089, 548] width 56 height 20
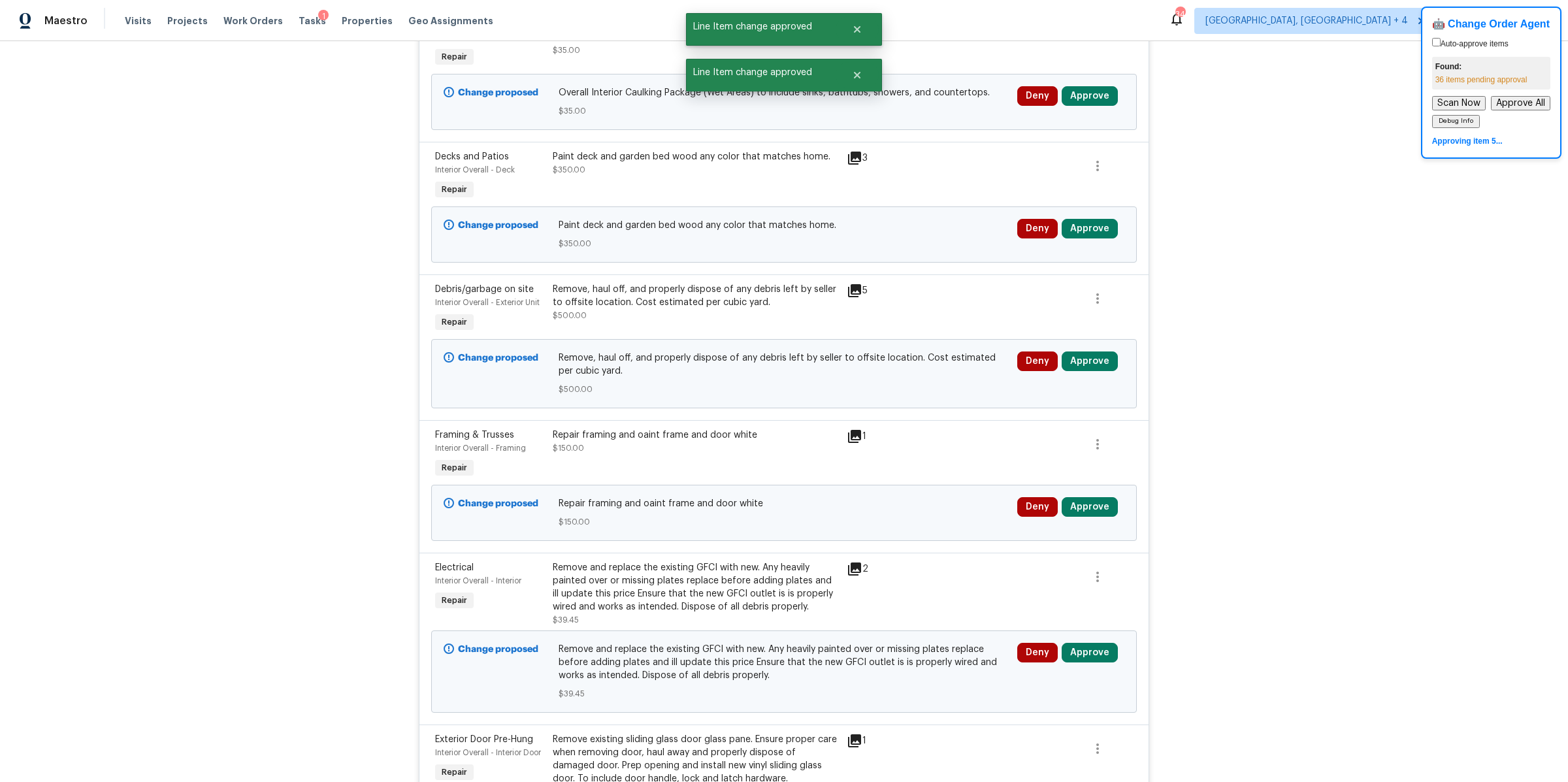
scroll to position [2572, 0]
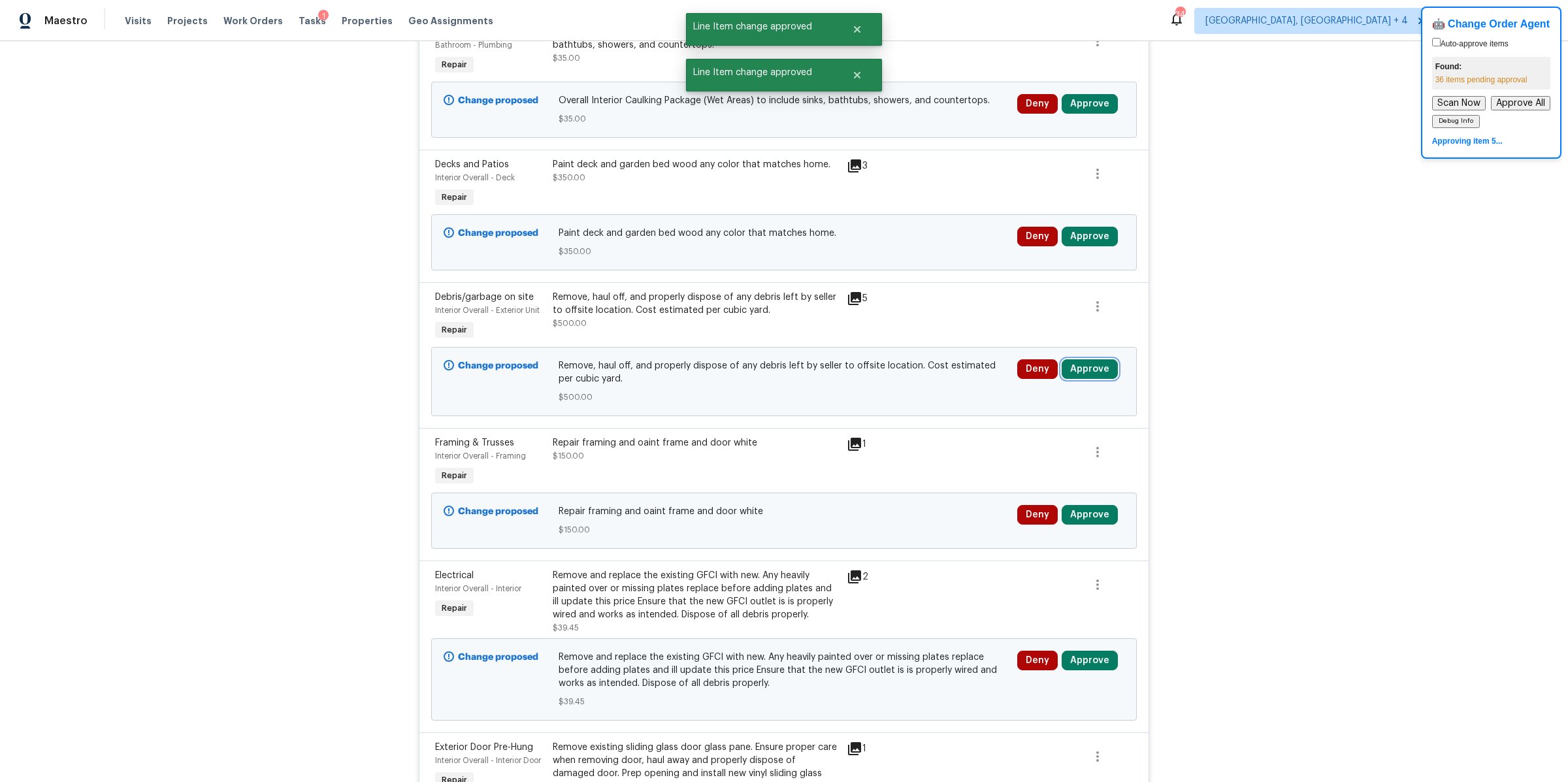
click at [1095, 359] on button "Approve" at bounding box center [1089, 369] width 56 height 20
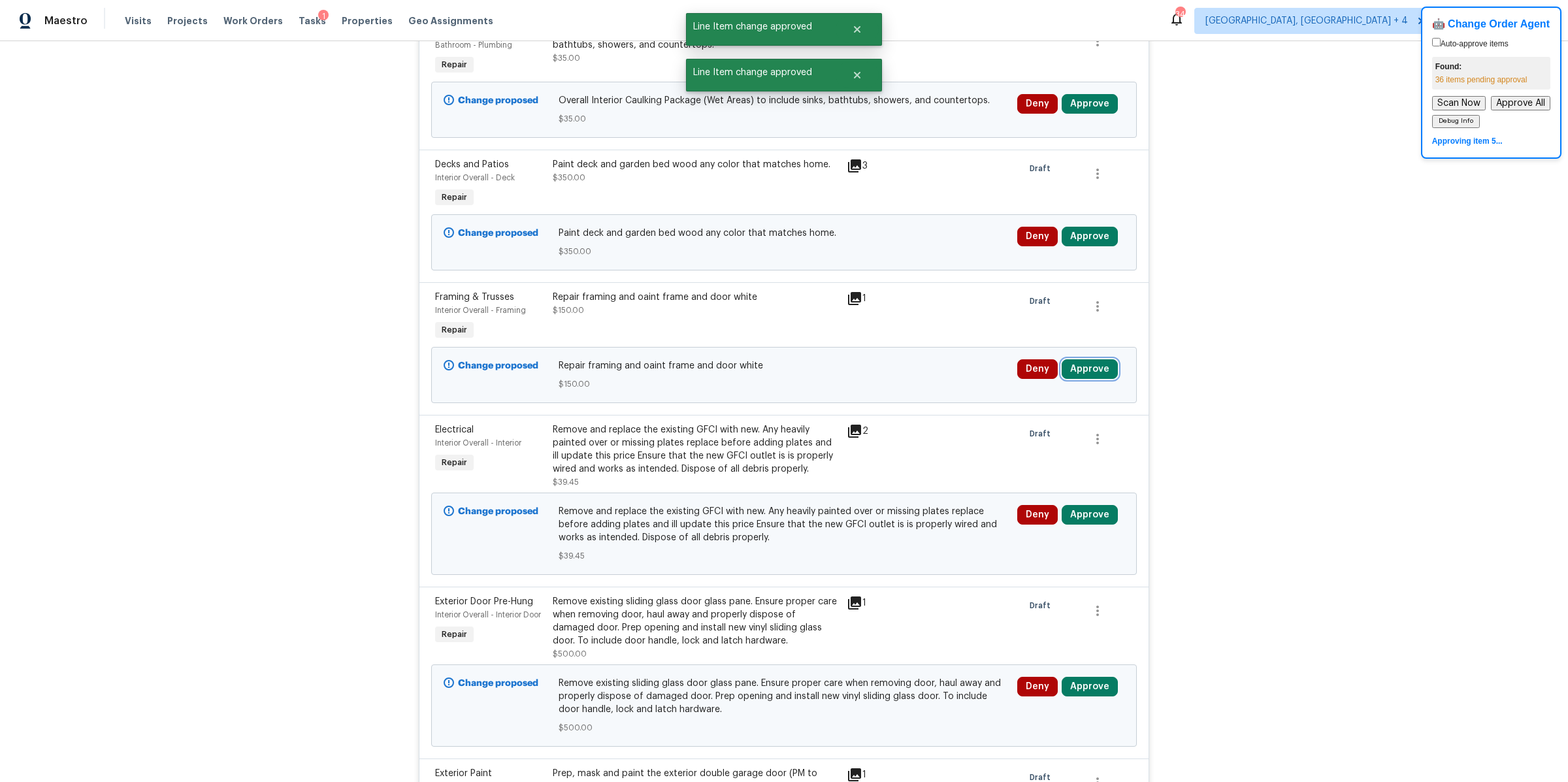
click at [1095, 359] on button "Approve" at bounding box center [1089, 369] width 56 height 20
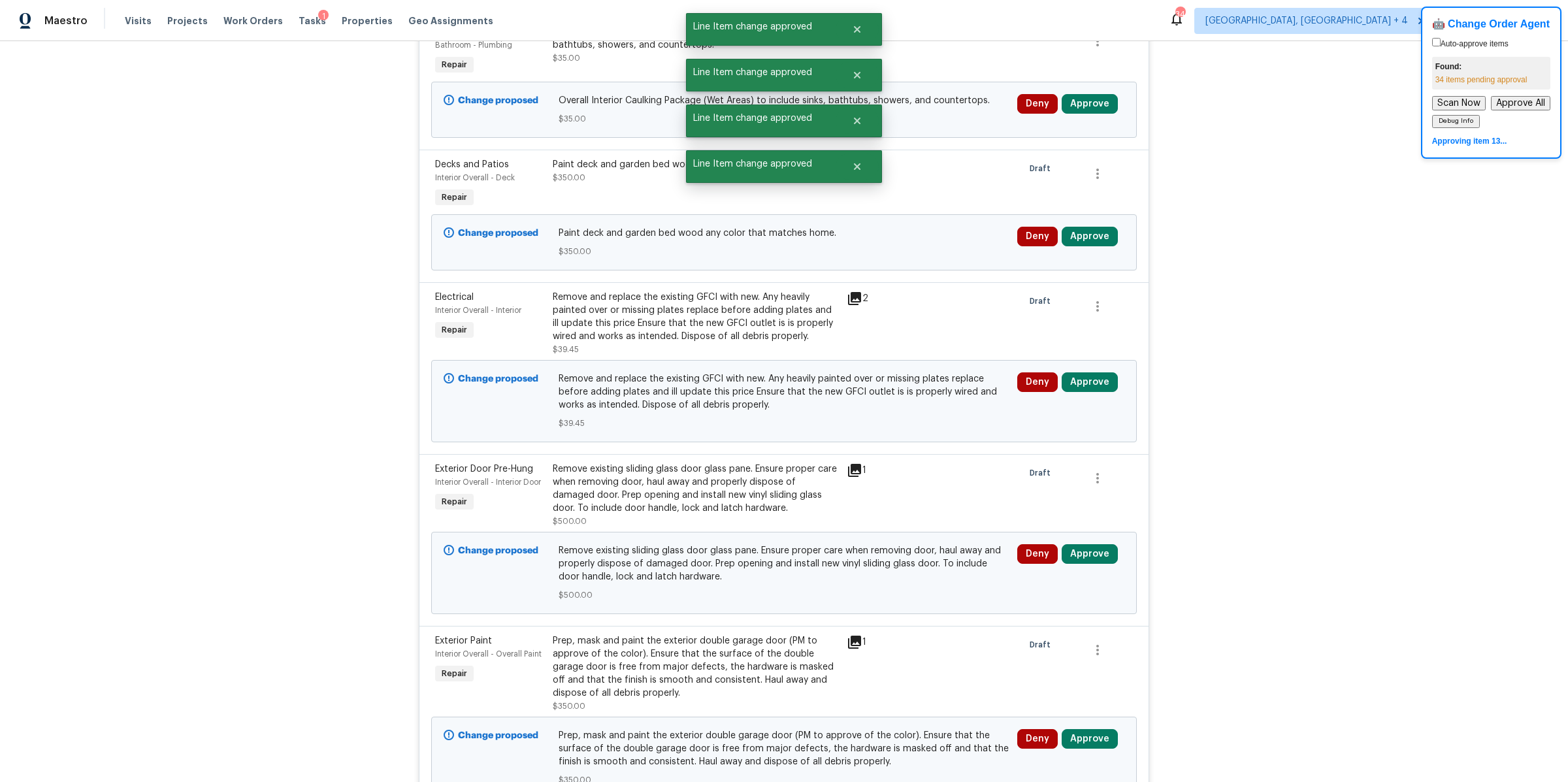
click at [1095, 368] on div "Deny Approve" at bounding box center [1071, 401] width 115 height 66
click at [1467, 99] on button "Scan Now" at bounding box center [1459, 103] width 53 height 14
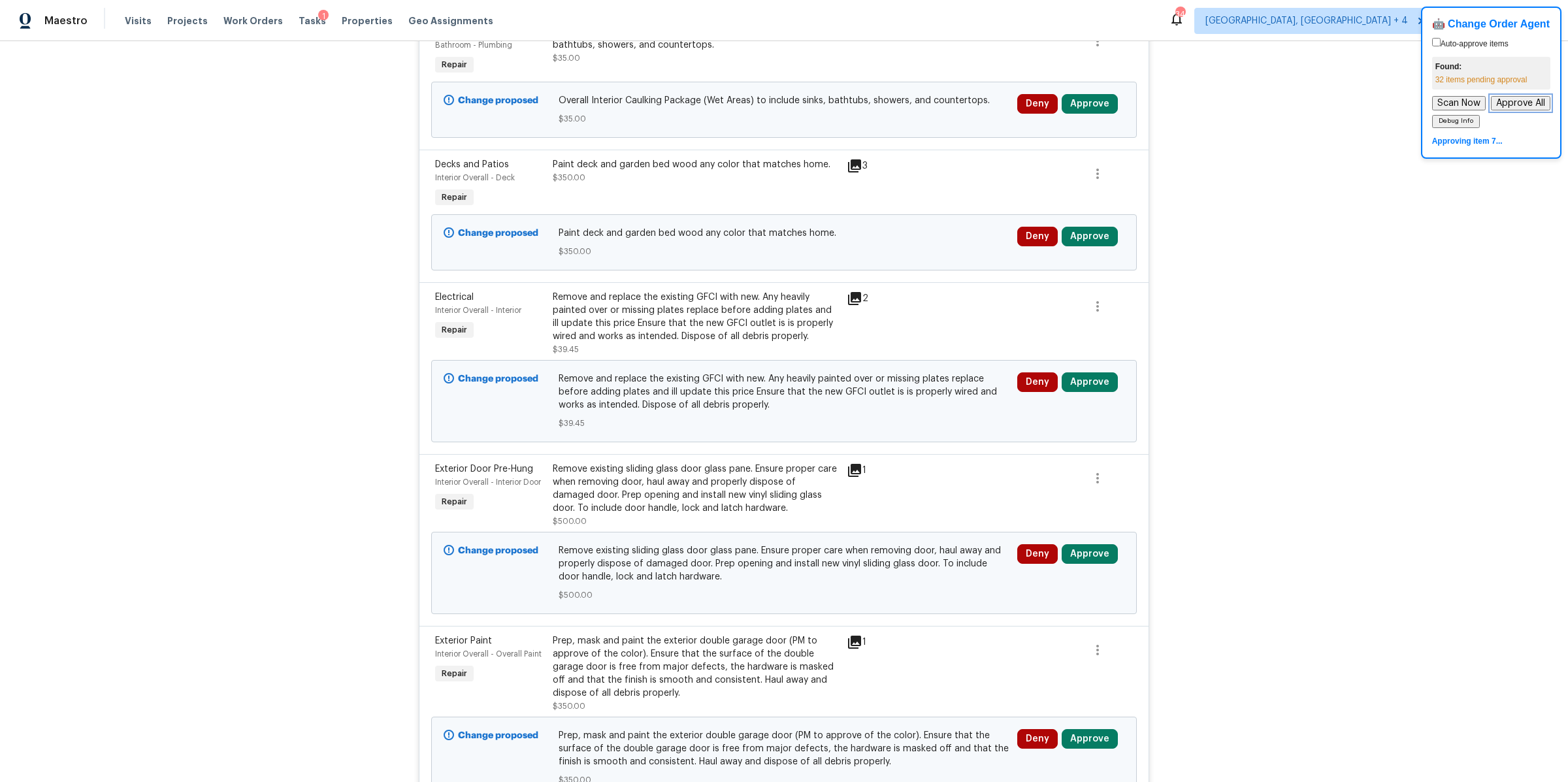
click at [1500, 100] on button "Approve All" at bounding box center [1520, 103] width 59 height 14
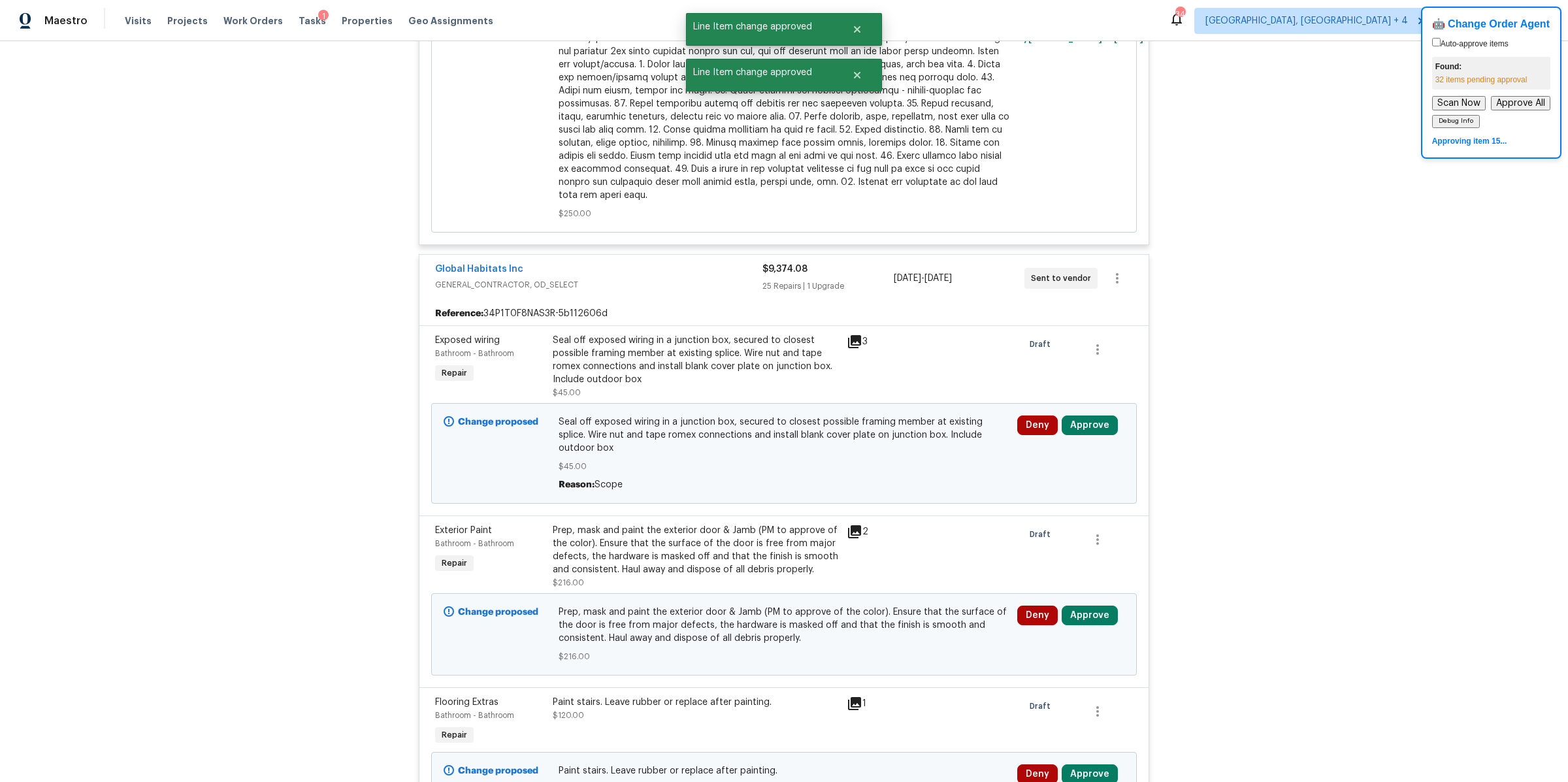
scroll to position [982, 0]
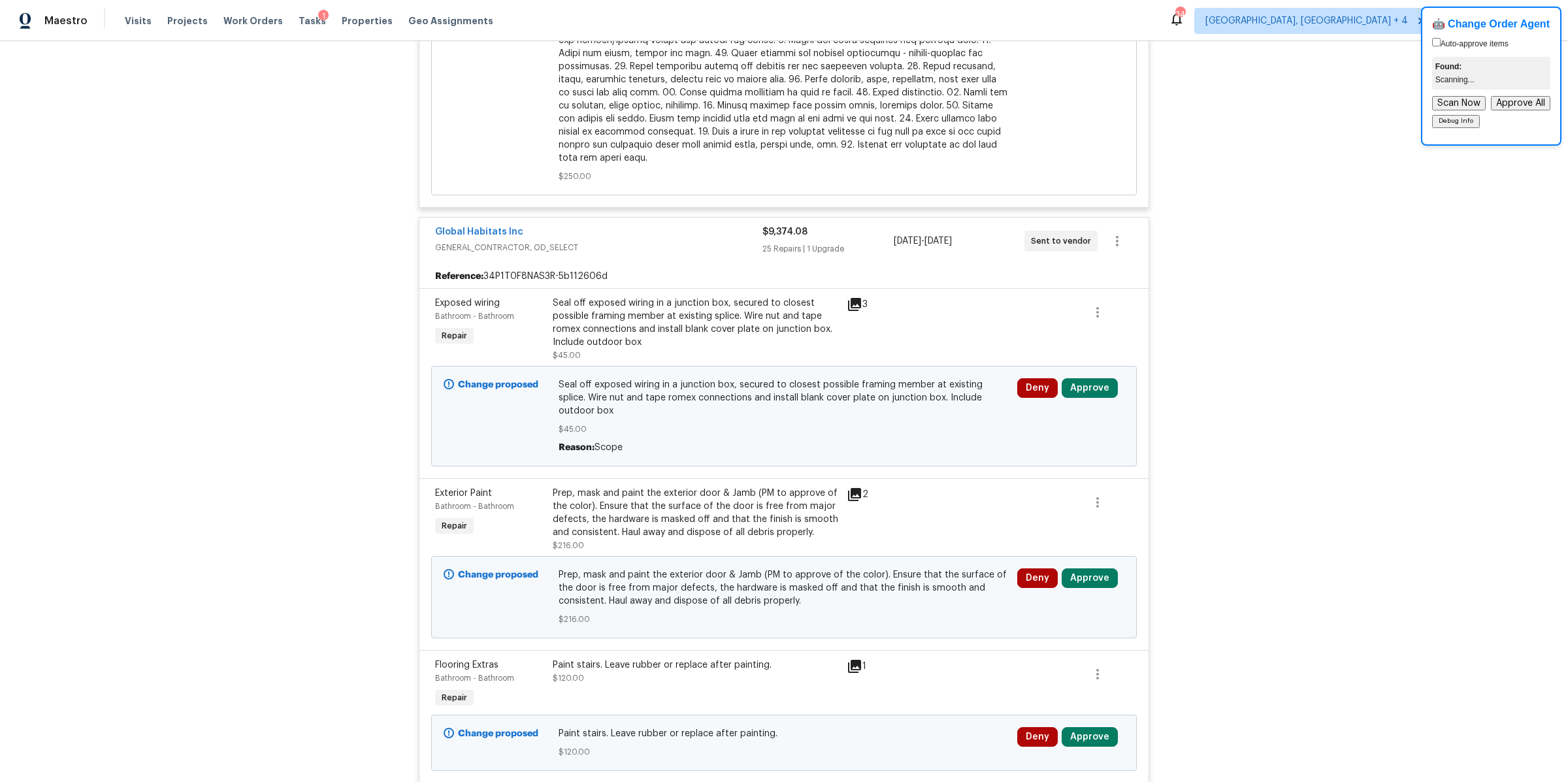
scroll to position [1023, 0]
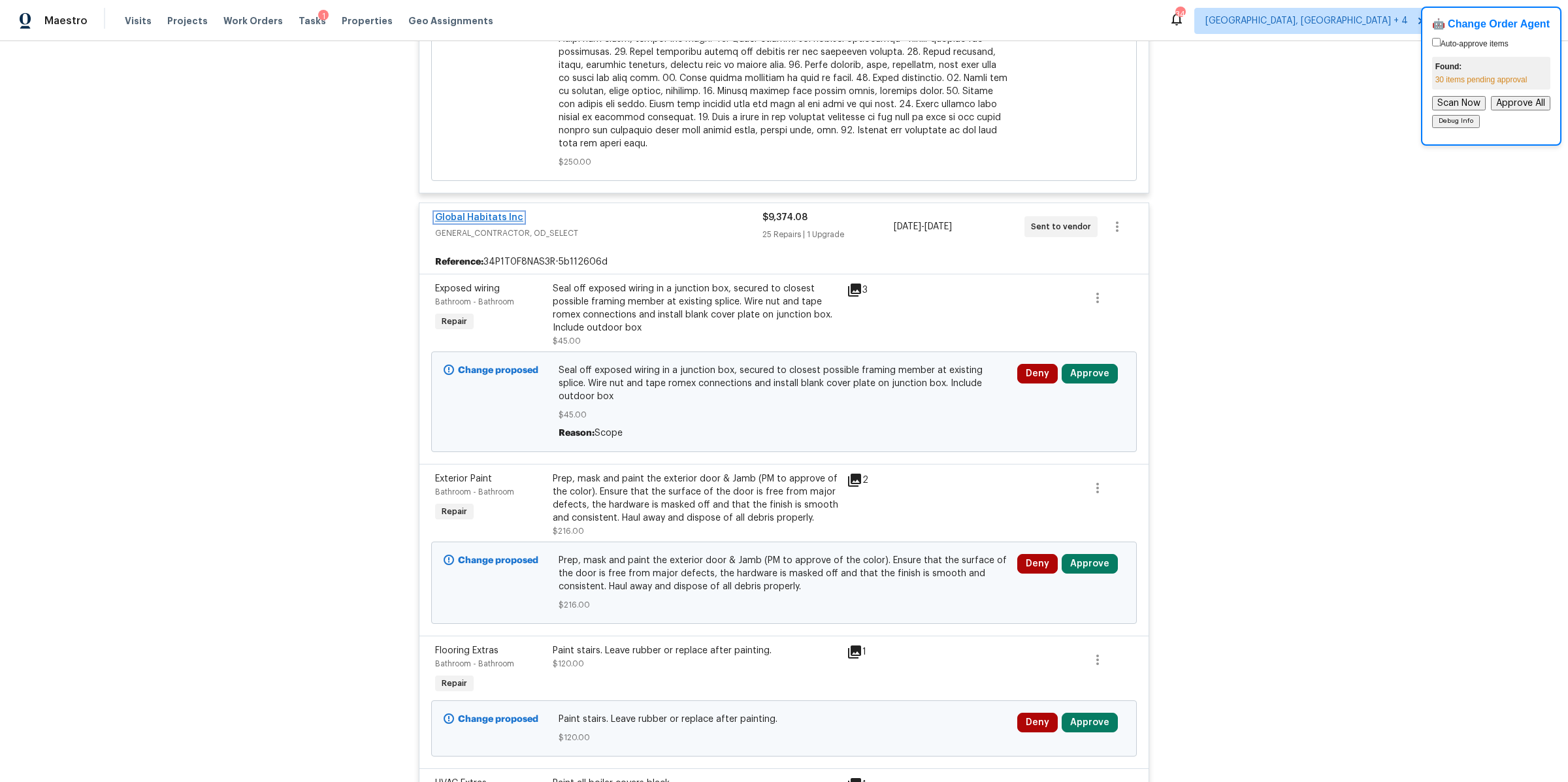
click at [474, 213] on link "Global Habitats Inc" at bounding box center [479, 217] width 88 height 9
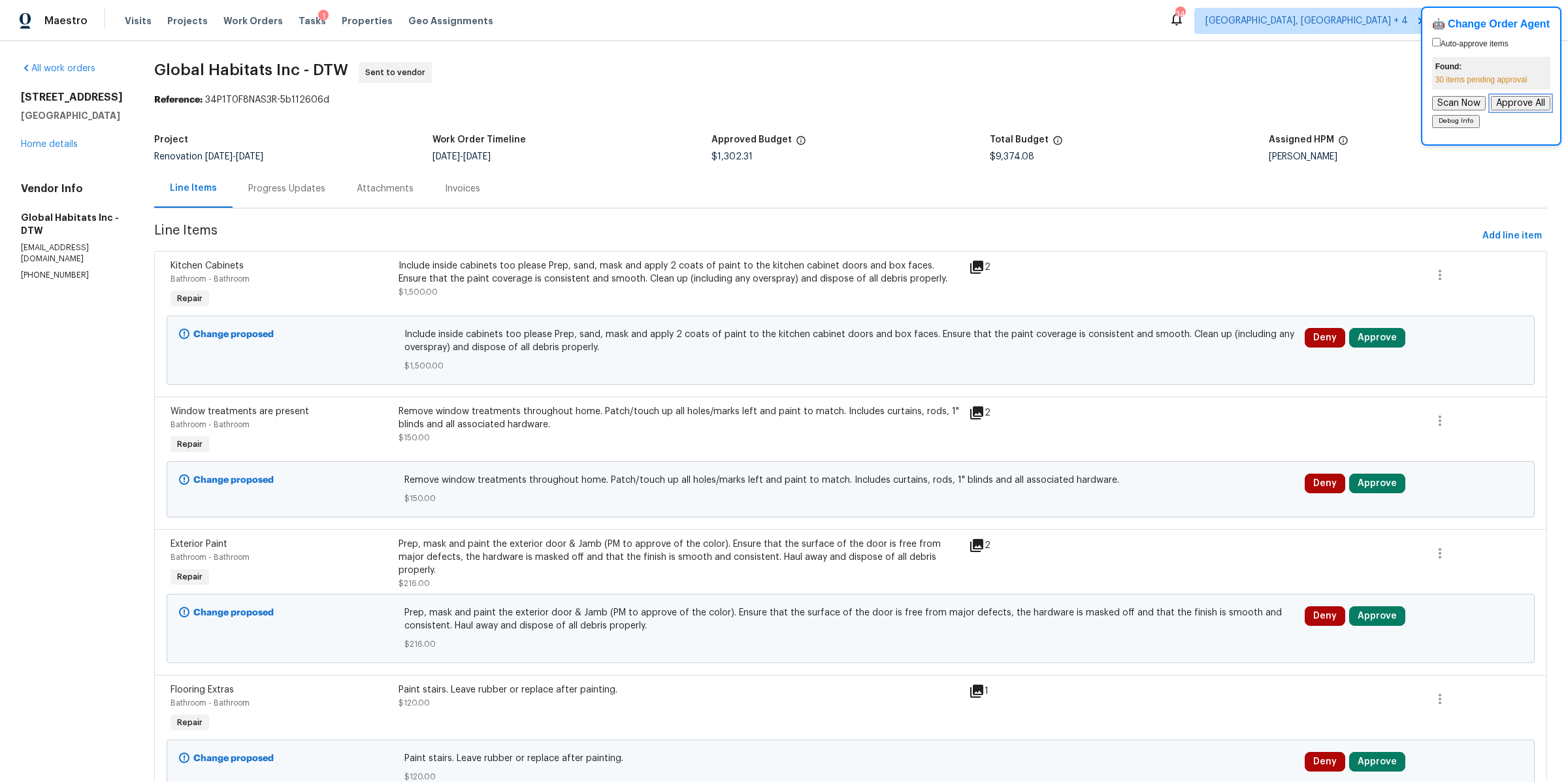
click at [1530, 100] on button "Approve All" at bounding box center [1520, 103] width 59 height 14
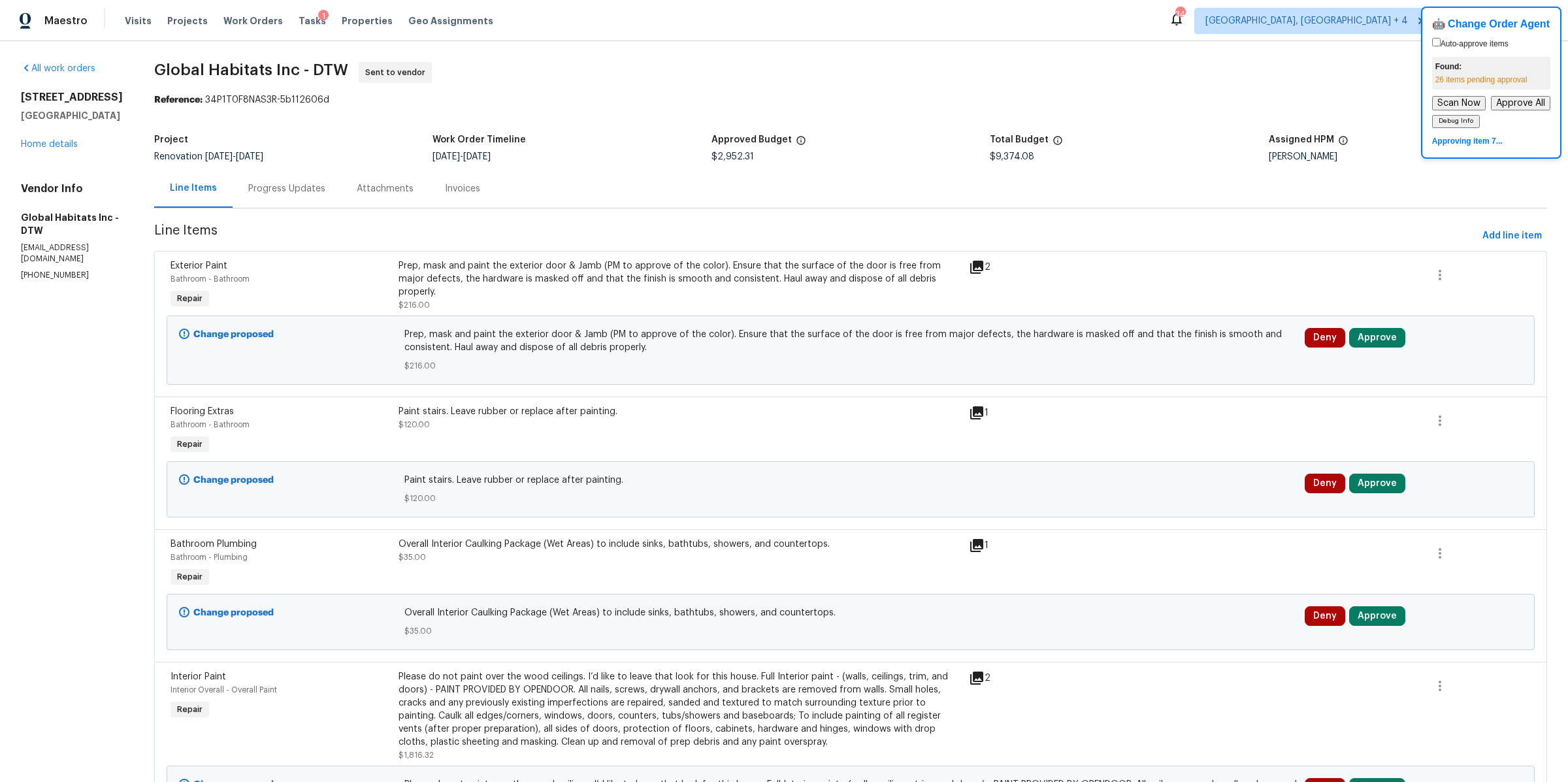
click at [1445, 45] on label "Auto-approve items" at bounding box center [1470, 43] width 76 height 9
click at [1441, 45] on input "Auto-approve items" at bounding box center [1437, 43] width 9 height 9
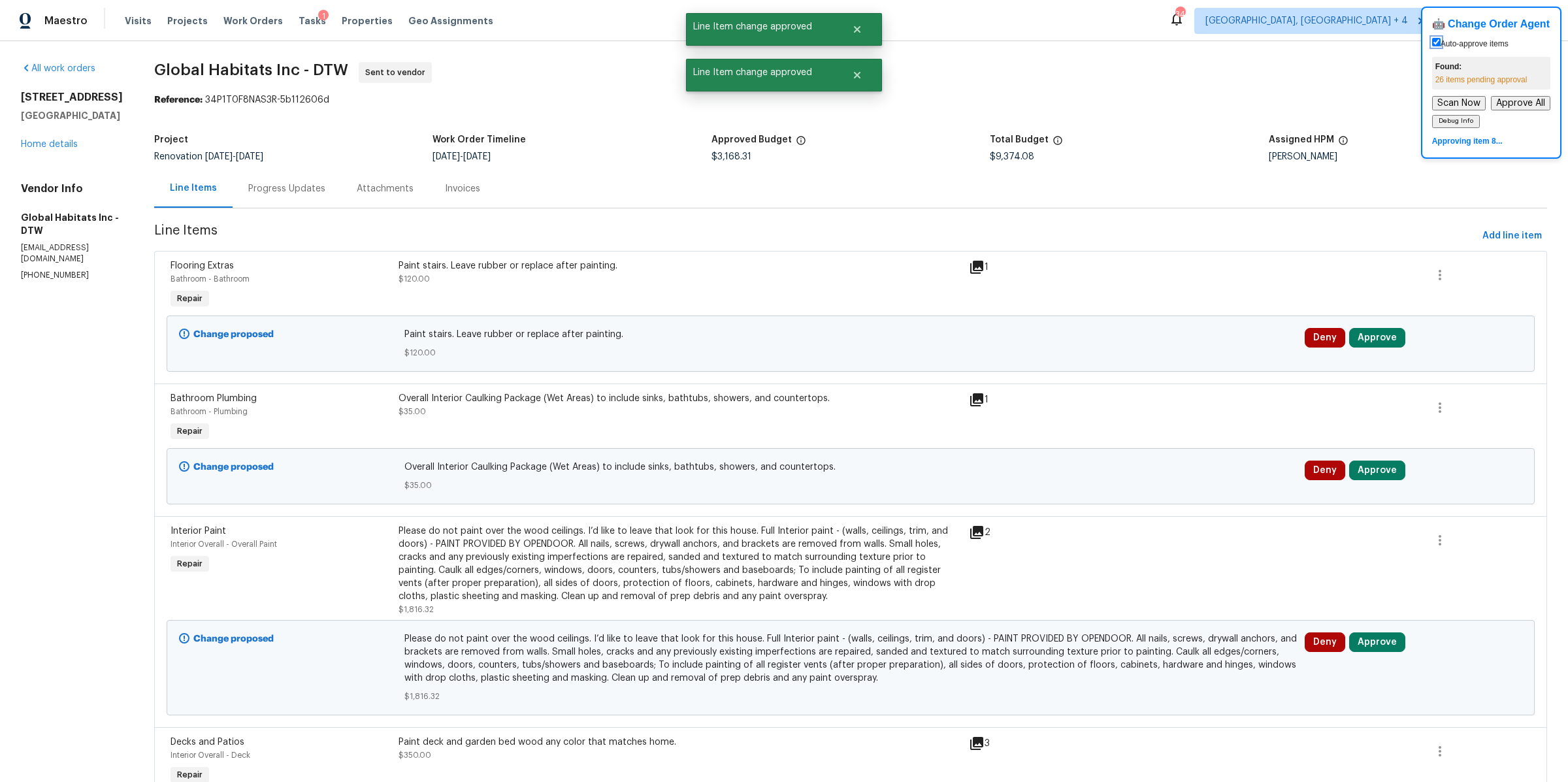
click at [1439, 43] on input "Auto-approve items" at bounding box center [1437, 43] width 9 height 9
checkbox input "false"
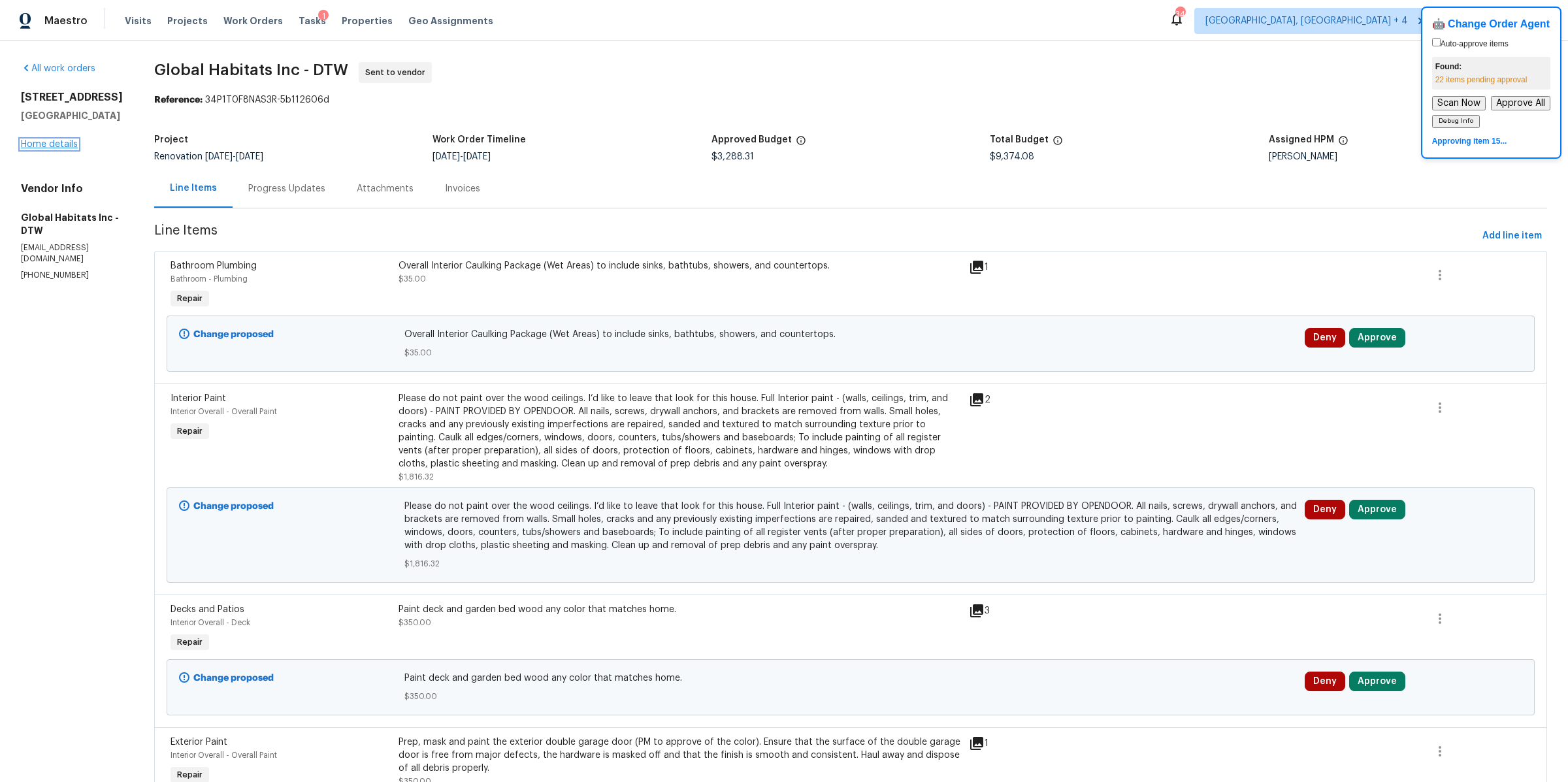
click at [63, 149] on link "Home details" at bounding box center [50, 144] width 57 height 9
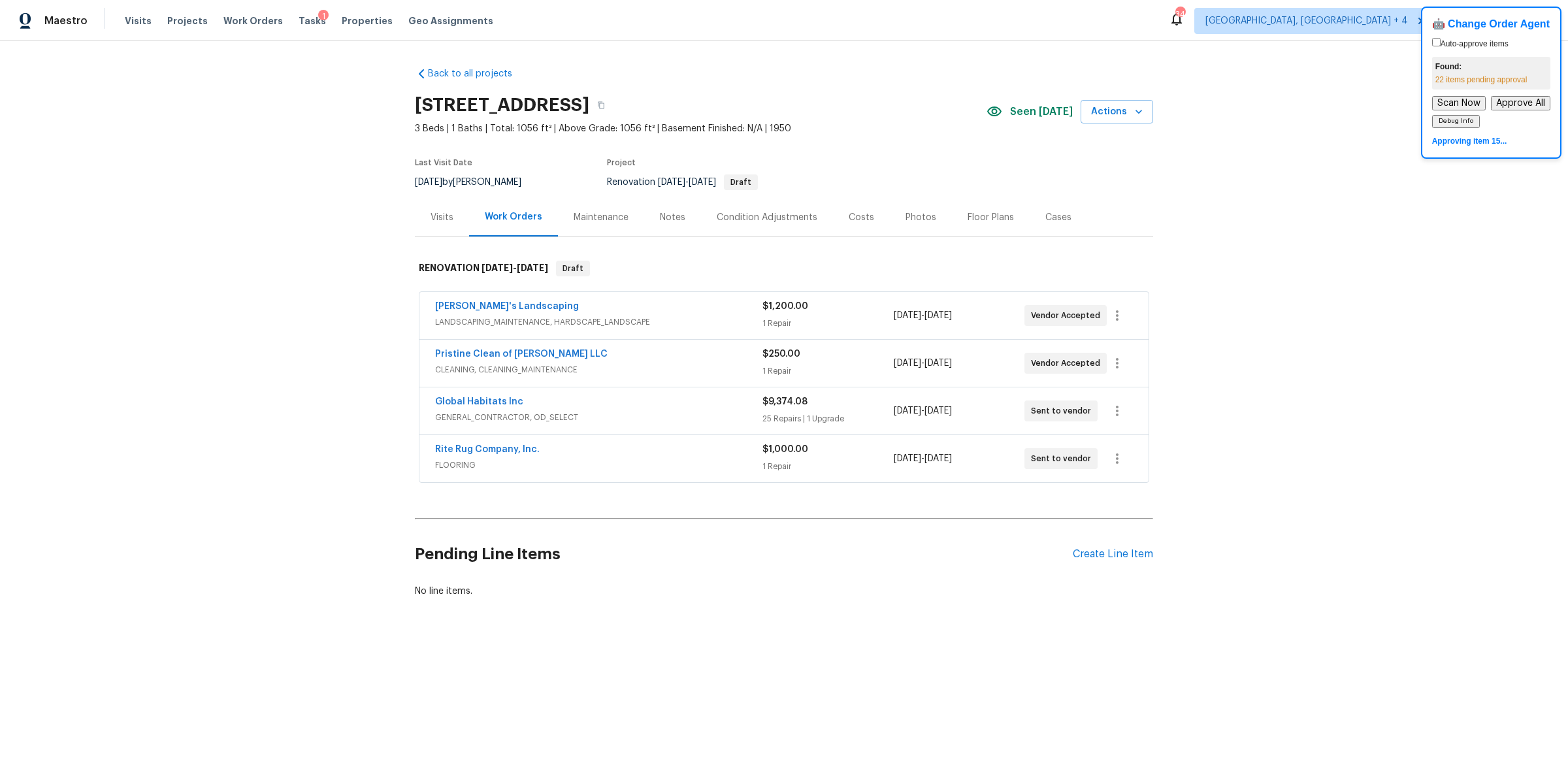
click at [857, 414] on div "25 Repairs | 1 Upgrade" at bounding box center [828, 418] width 131 height 13
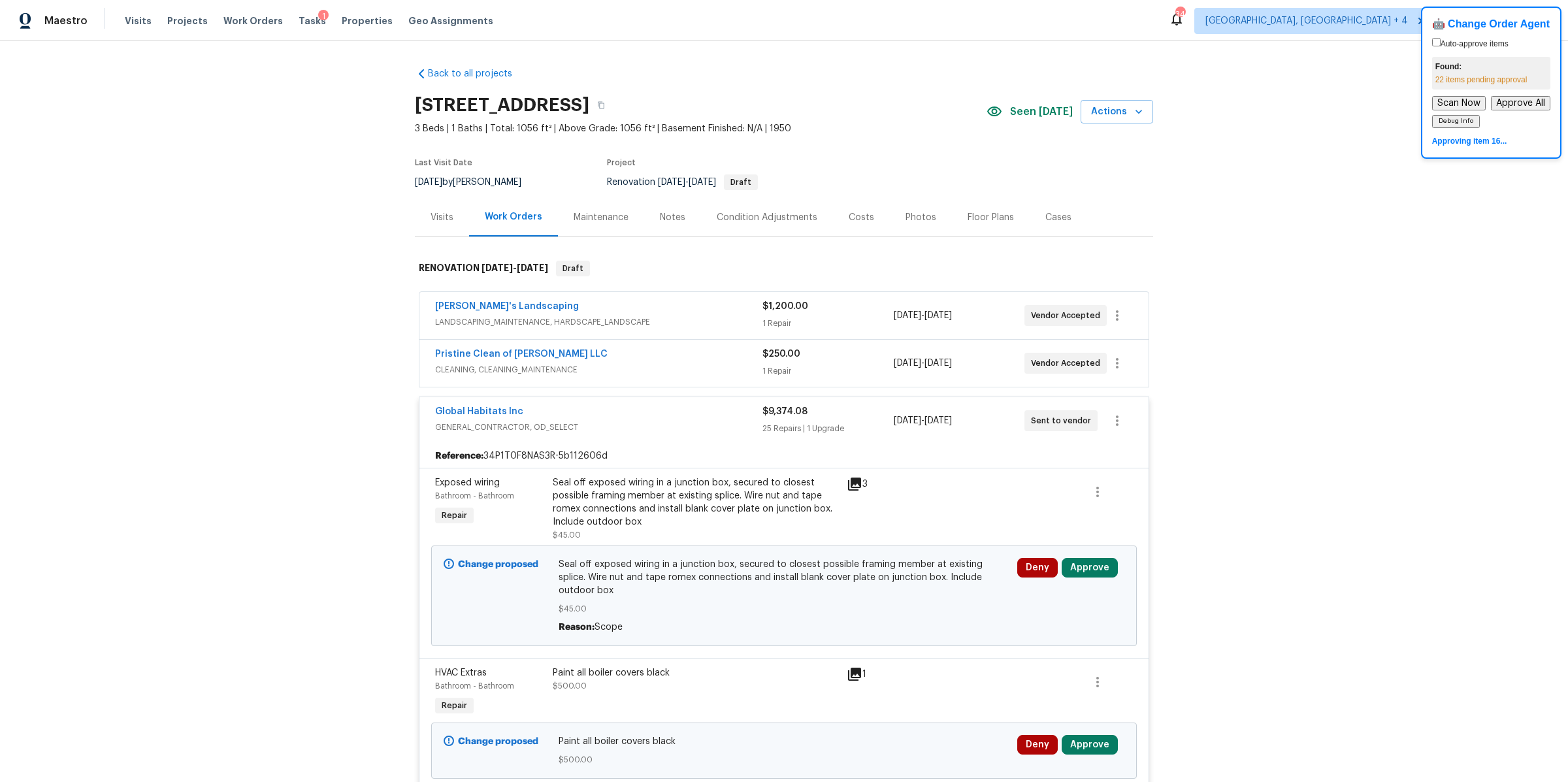
click at [1518, 95] on div "🤖 Change Order Agent Auto-approve items Found: 22 items pending approval Scan N…" at bounding box center [1492, 82] width 140 height 152
click at [1518, 107] on button "Approve All" at bounding box center [1520, 103] width 59 height 14
